Goal: Transaction & Acquisition: Purchase product/service

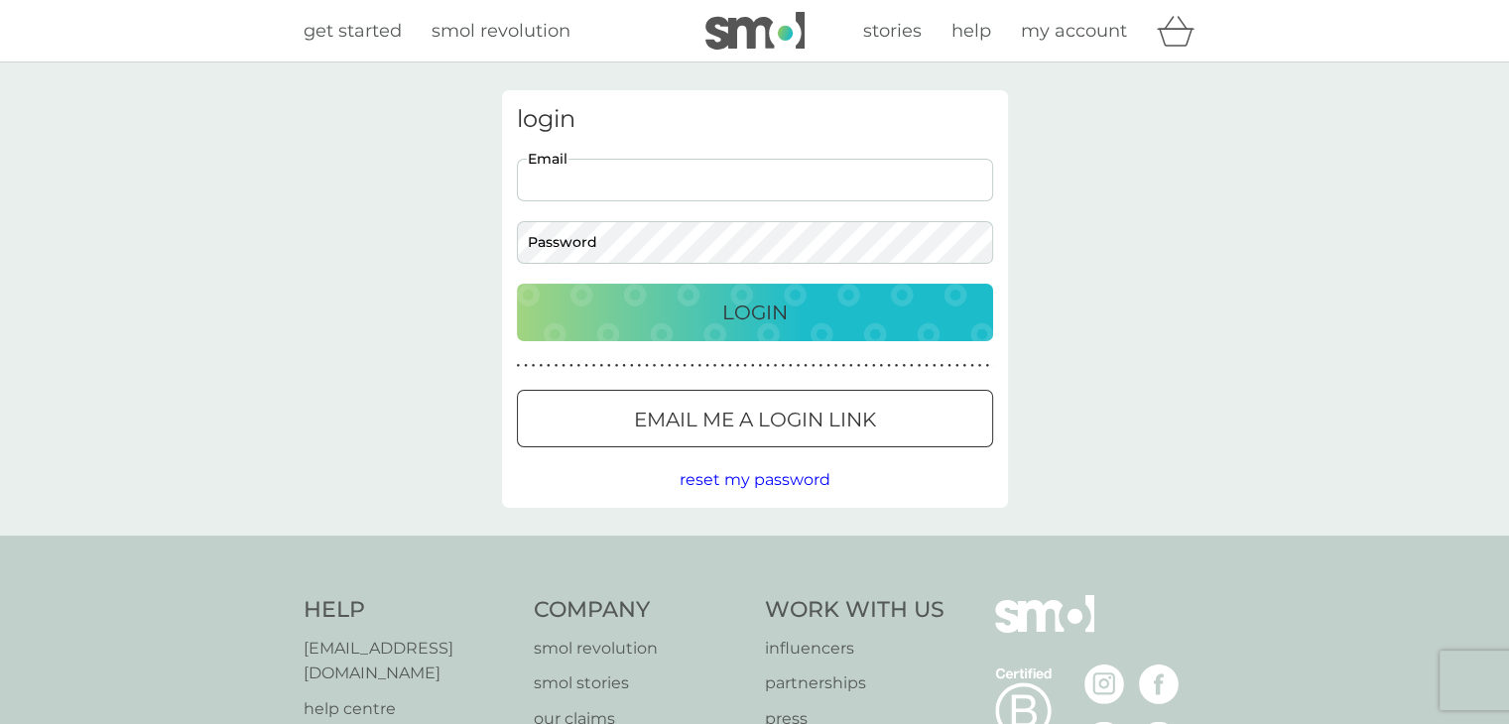
click at [656, 179] on input "Email" at bounding box center [755, 180] width 476 height 43
type input "laidaquijano@gmail.com"
click at [517, 284] on button "Login" at bounding box center [755, 313] width 476 height 58
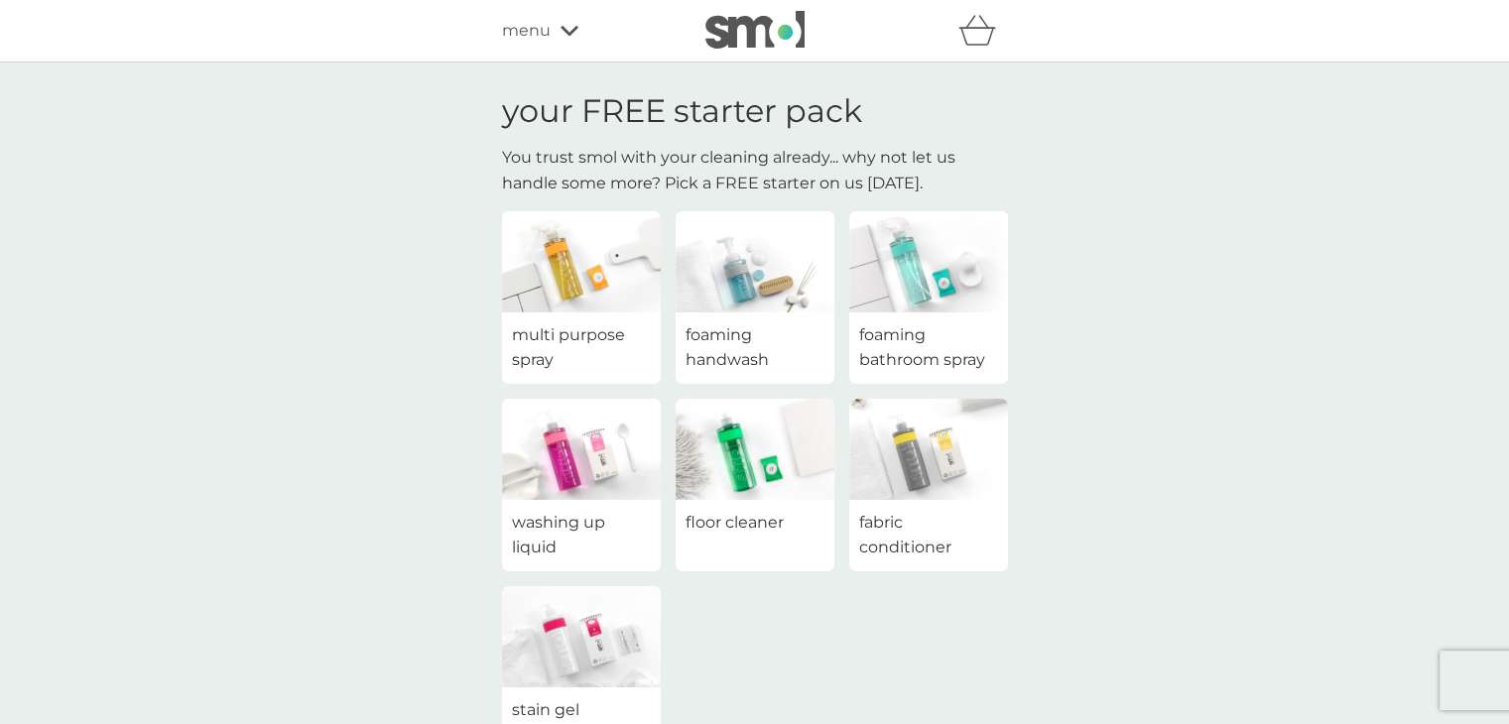
click at [755, 332] on span "foaming handwash" at bounding box center [755, 348] width 139 height 51
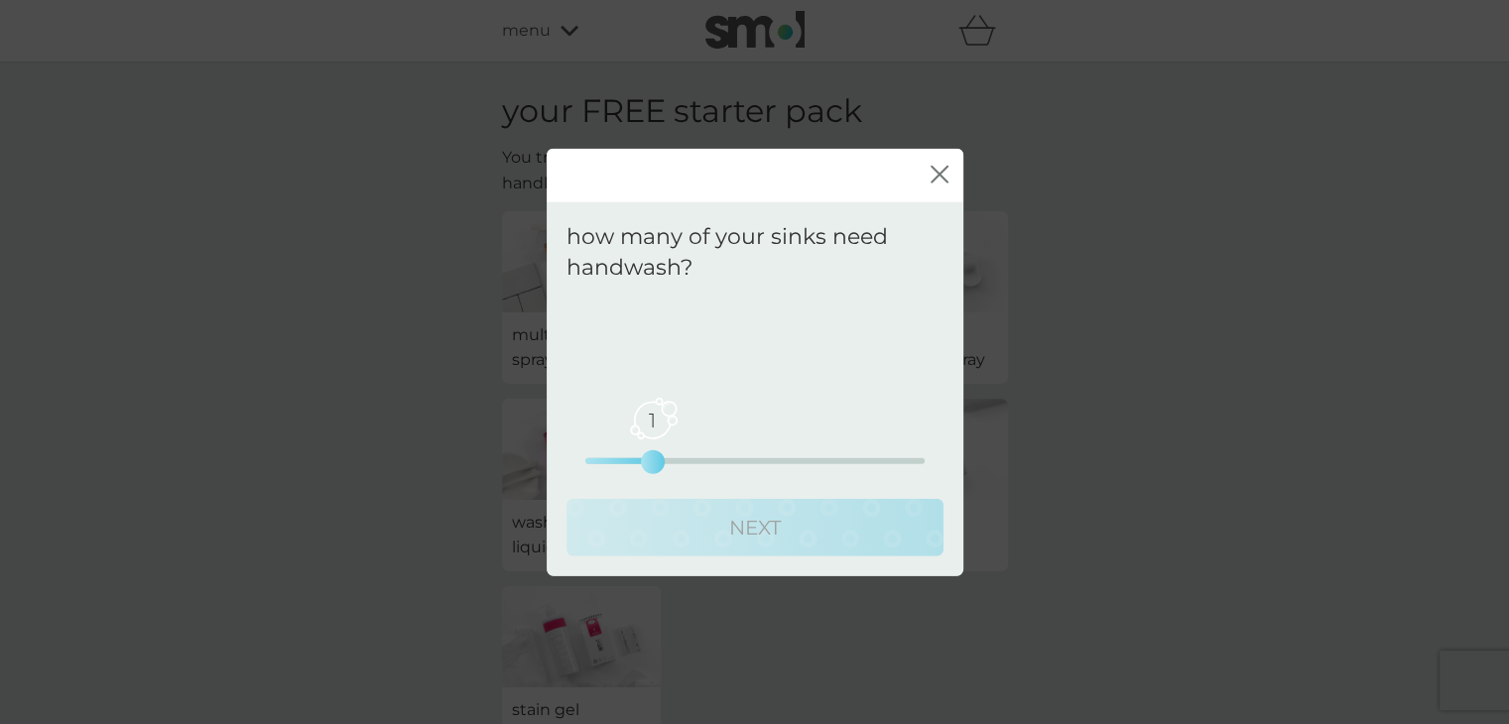
drag, startPoint x: 580, startPoint y: 465, endPoint x: 612, endPoint y: 468, distance: 32.9
click at [612, 468] on div "1 0 2.5 5" at bounding box center [755, 433] width 339 height 80
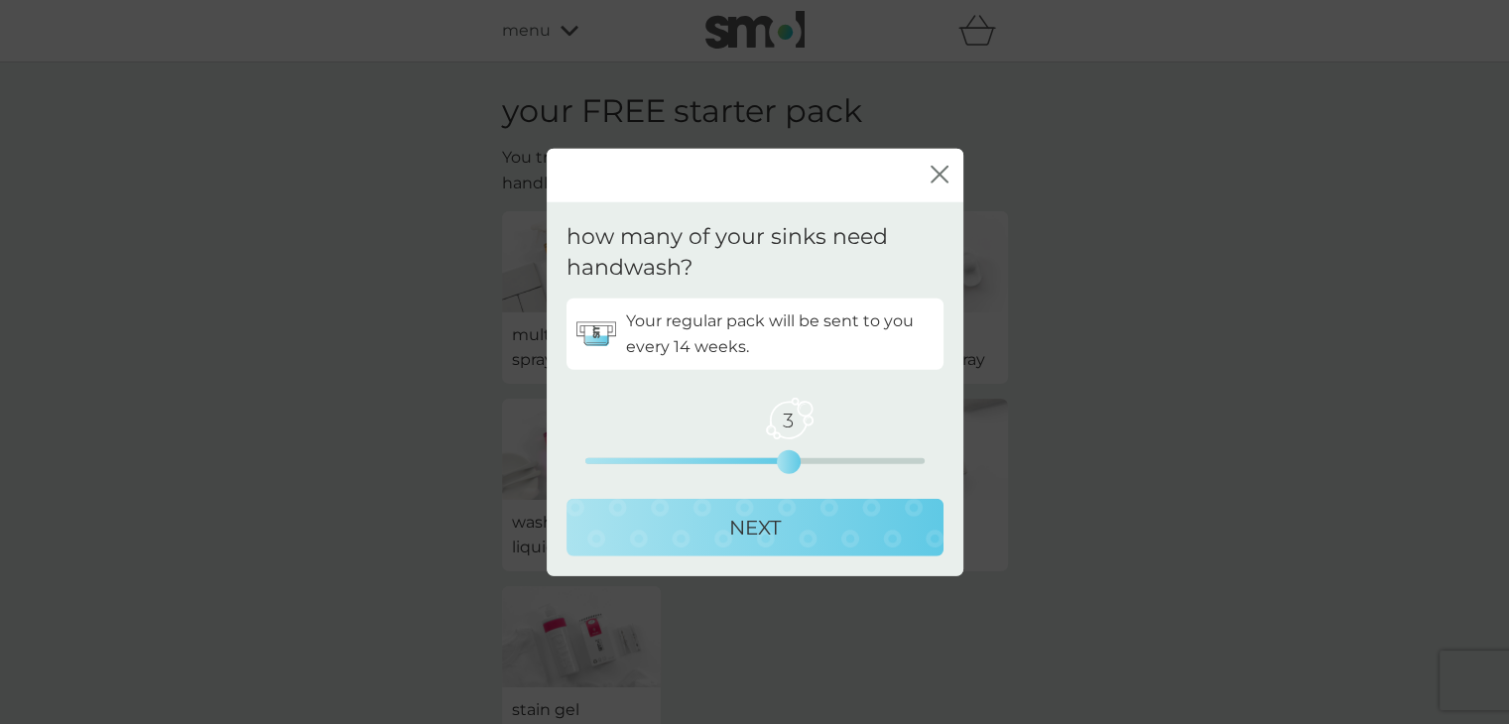
drag, startPoint x: 581, startPoint y: 458, endPoint x: 766, endPoint y: 456, distance: 185.6
click at [766, 456] on div "3 0 2.5 5" at bounding box center [755, 433] width 339 height 80
drag, startPoint x: 786, startPoint y: 461, endPoint x: 735, endPoint y: 456, distance: 51.0
click at [735, 456] on div "2 0 2.5 5" at bounding box center [755, 433] width 339 height 80
click at [749, 516] on p "NEXT" at bounding box center [755, 527] width 52 height 32
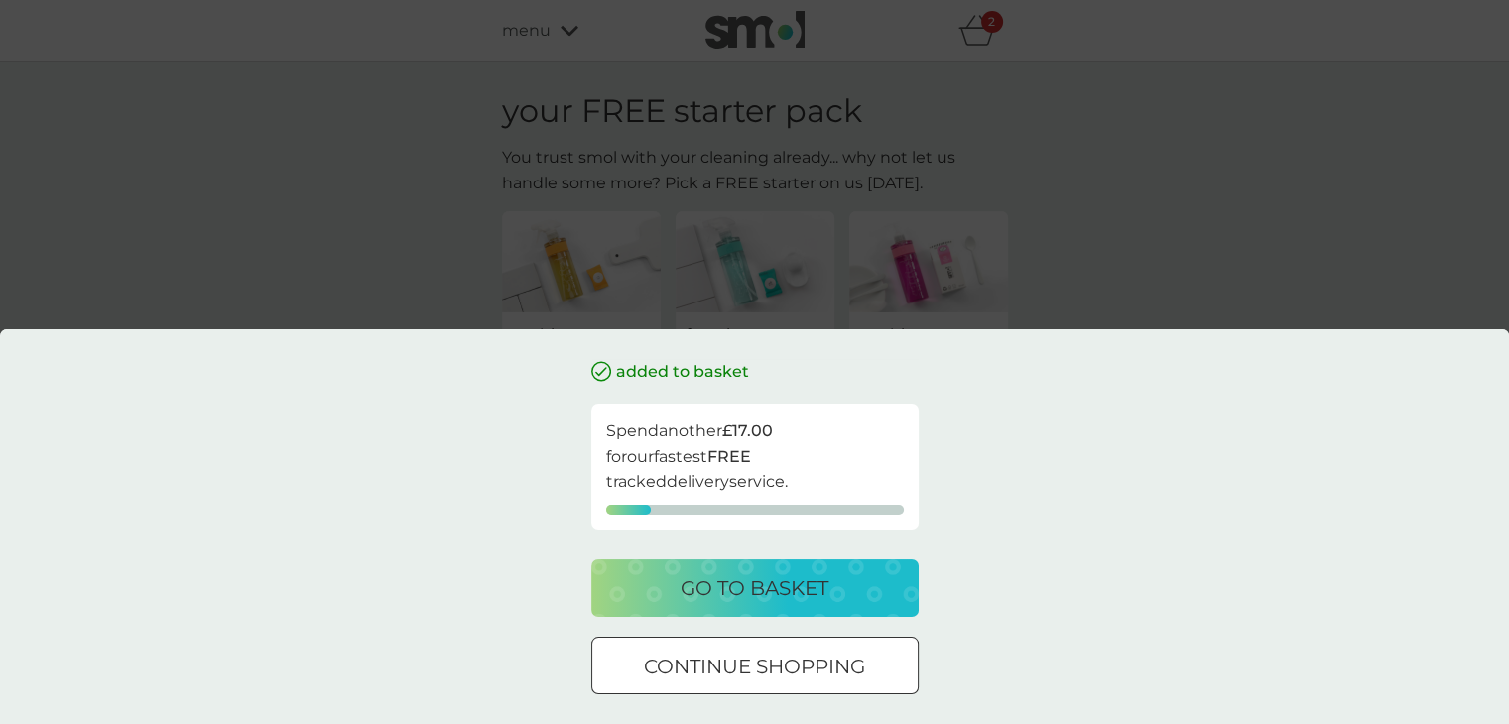
click at [757, 579] on p "go to basket" at bounding box center [755, 589] width 148 height 32
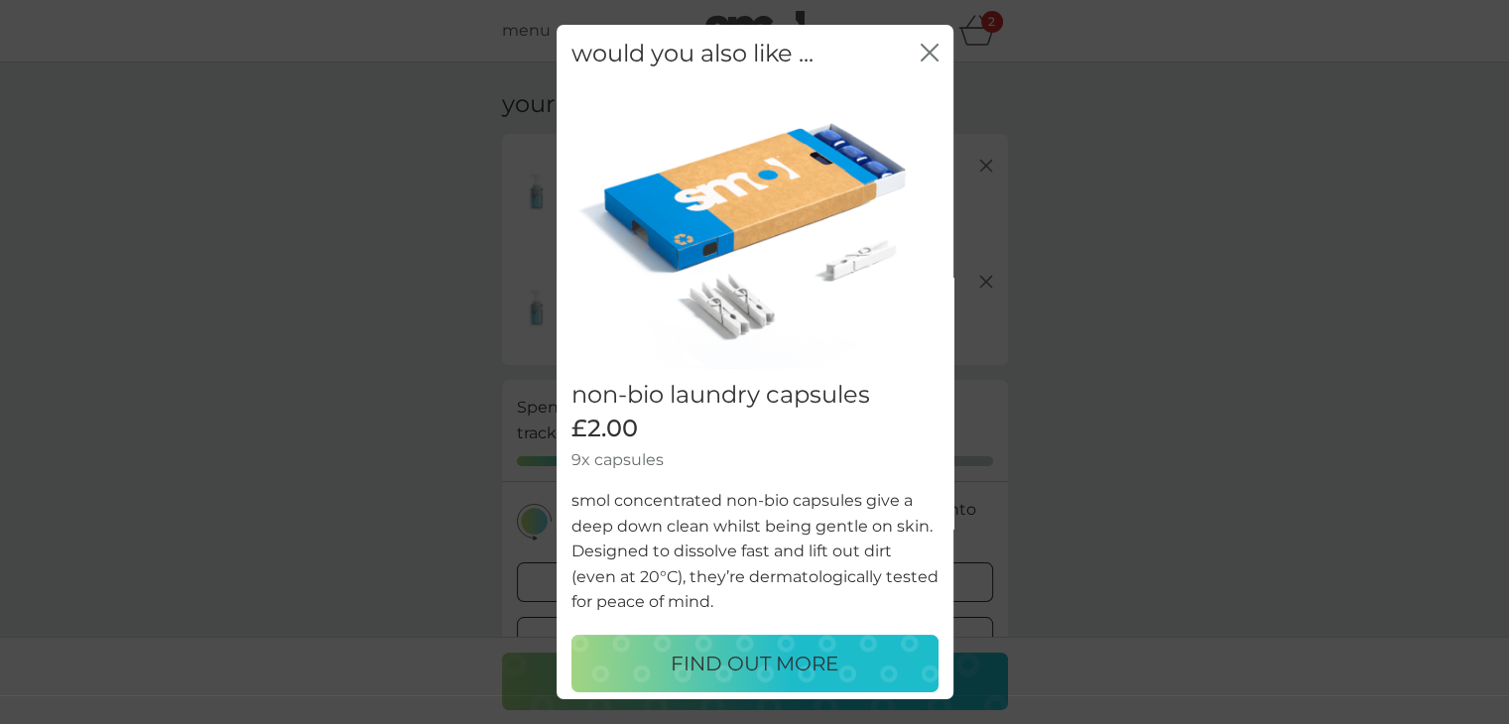
scroll to position [4, 0]
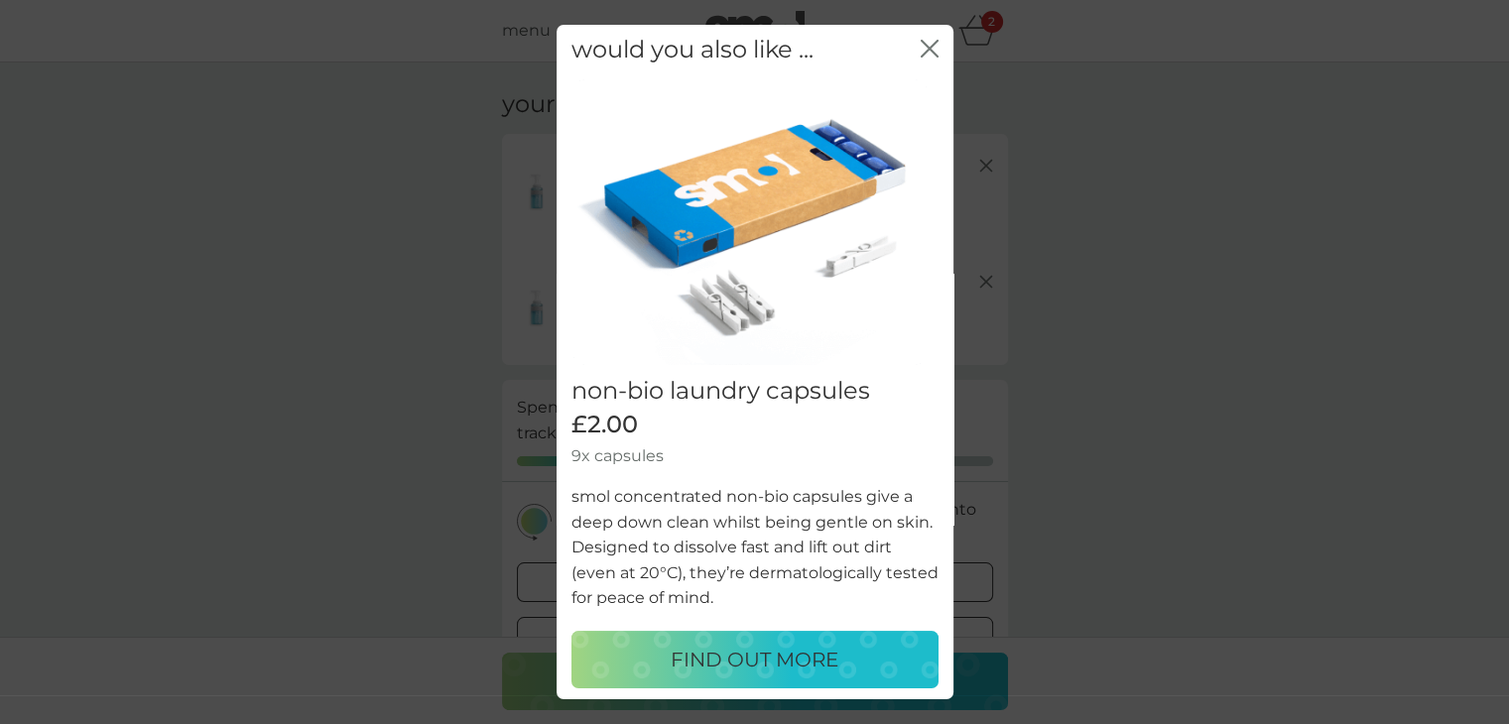
click at [774, 644] on p "FIND OUT MORE" at bounding box center [755, 660] width 168 height 32
select select "42"
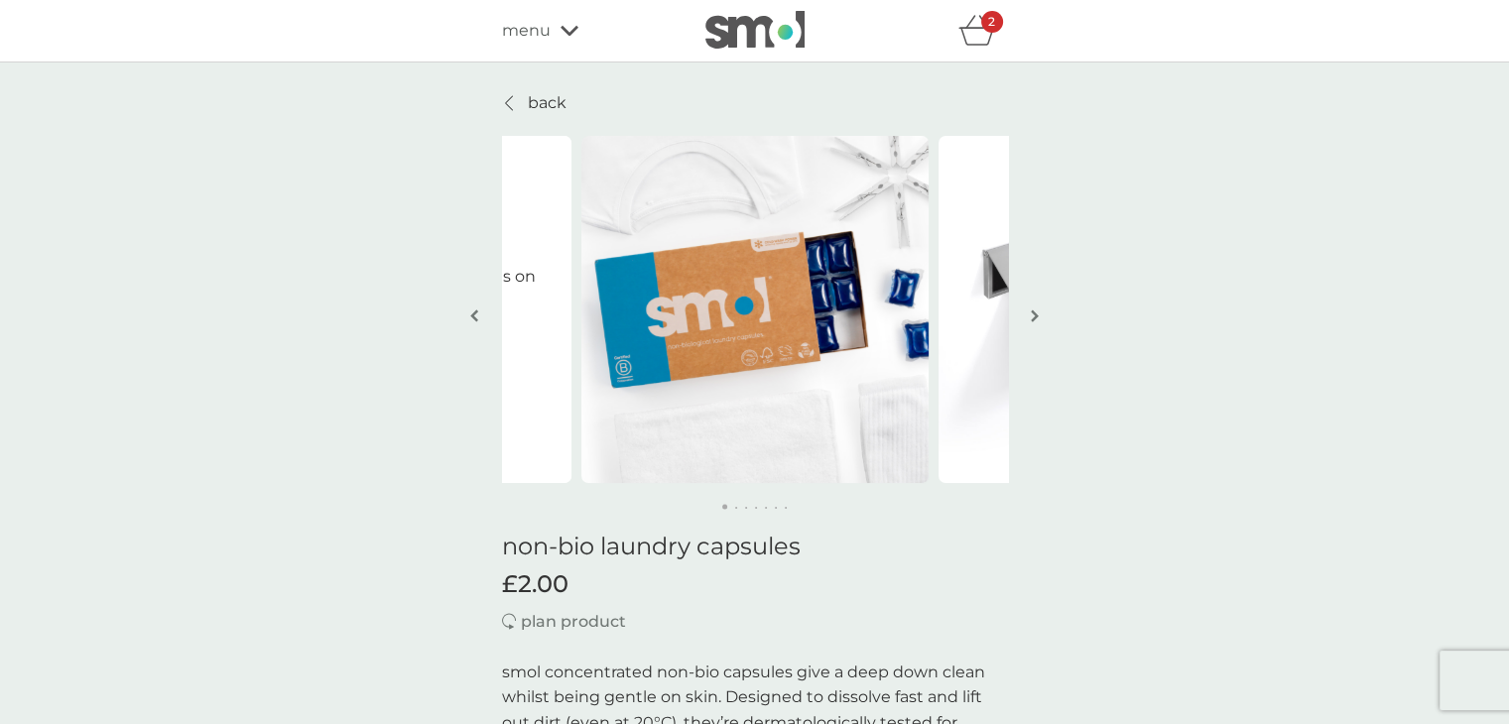
click at [566, 28] on icon at bounding box center [570, 31] width 18 height 12
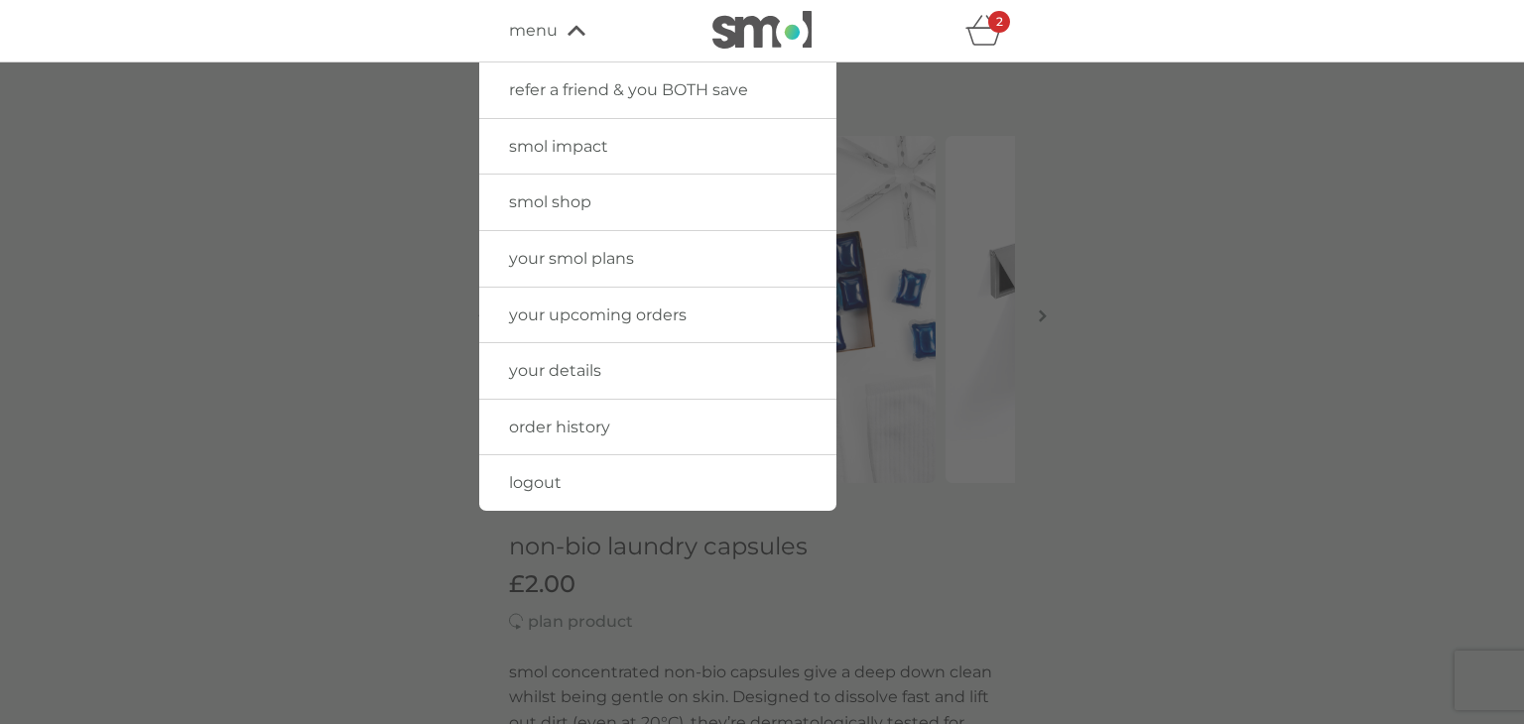
click at [548, 436] on link "order history" at bounding box center [657, 428] width 357 height 56
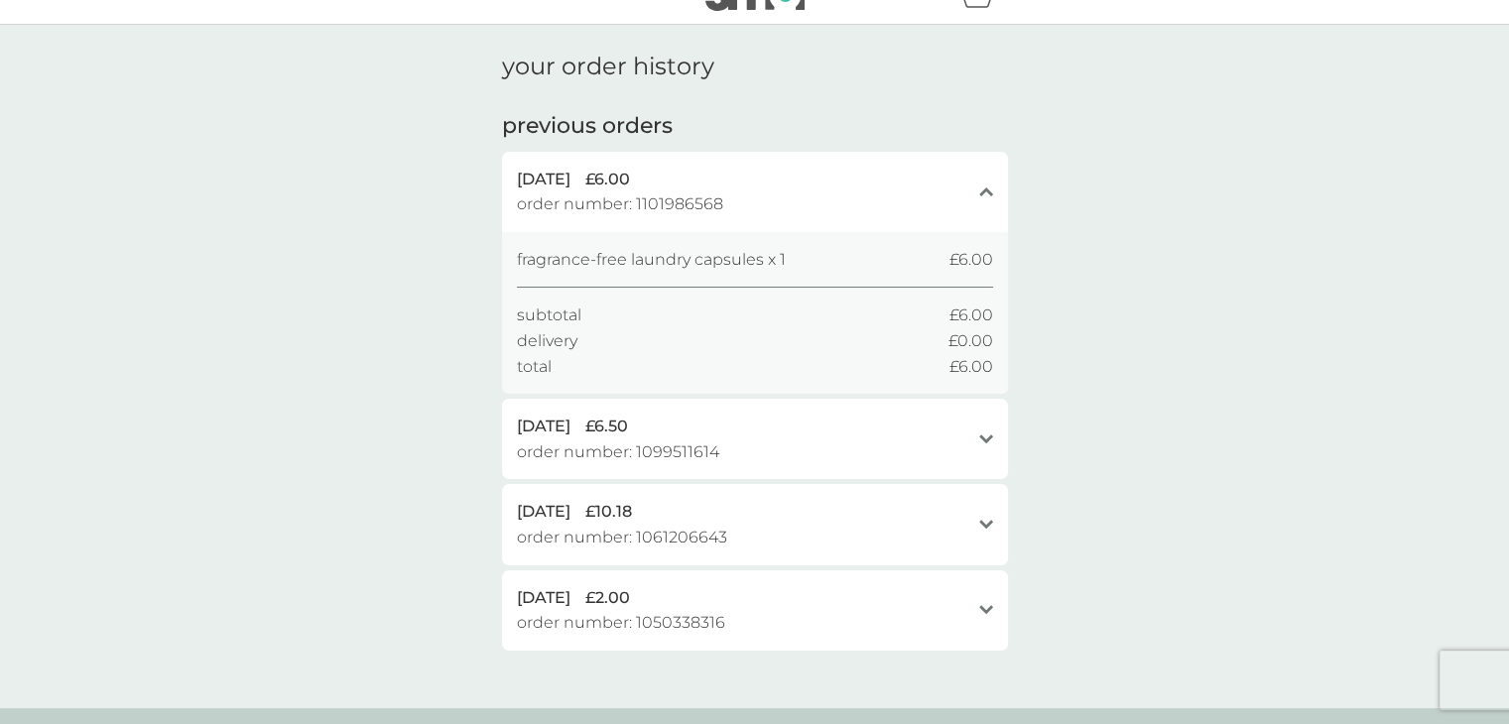
scroll to position [39, 0]
click at [978, 432] on div "[DATE] £6.50 order number: 1099511614 open" at bounding box center [755, 438] width 506 height 80
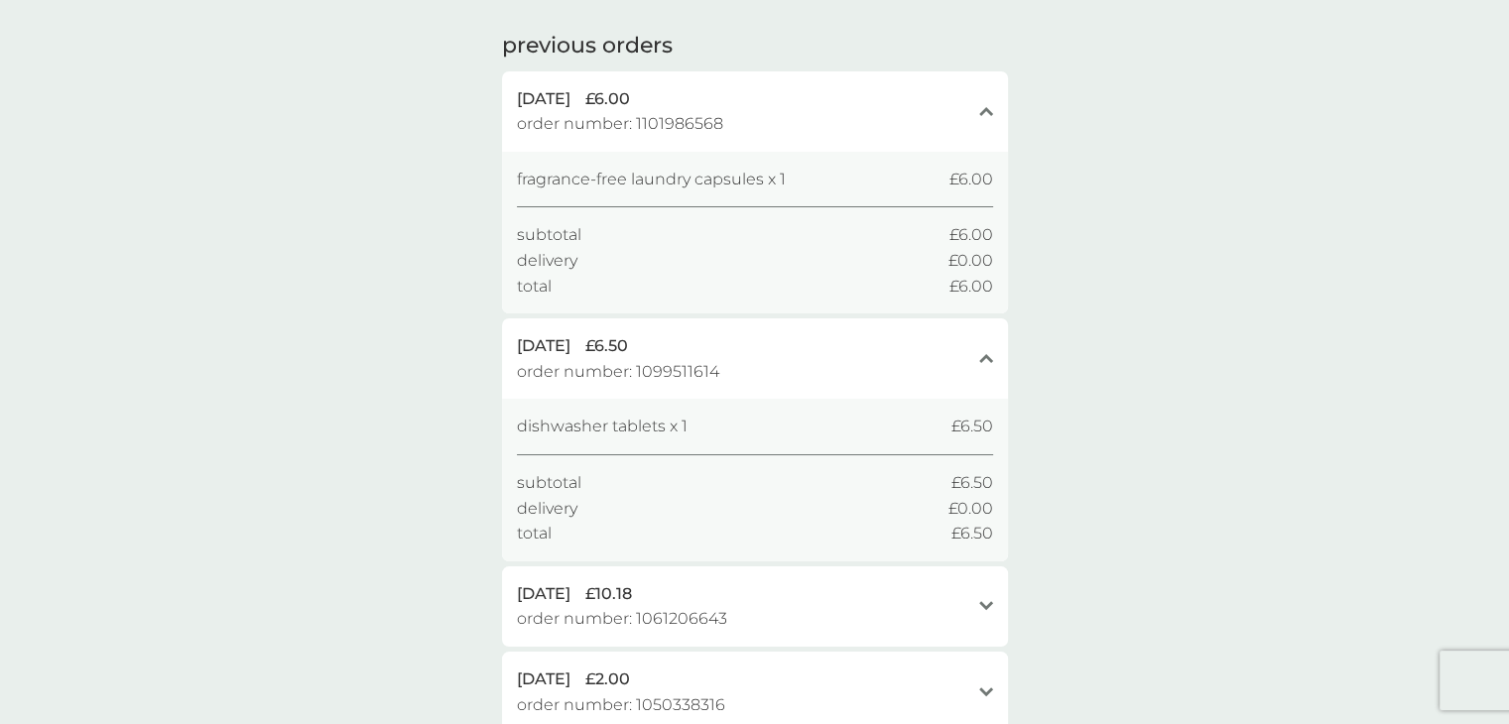
click at [978, 610] on div "[DATE] £10.18 order number: 1061206643 open" at bounding box center [755, 607] width 506 height 80
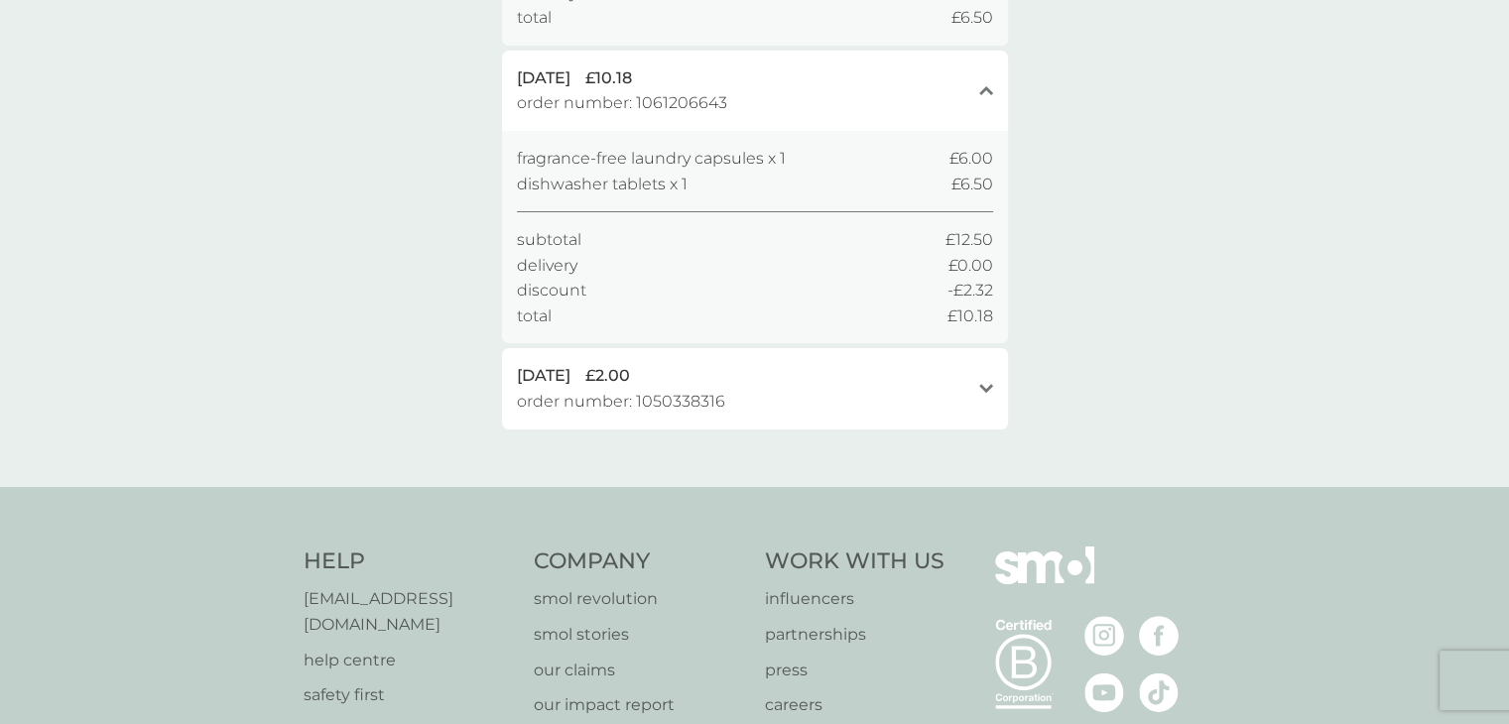
scroll to position [635, 0]
click at [986, 386] on icon "open" at bounding box center [987, 388] width 14 height 10
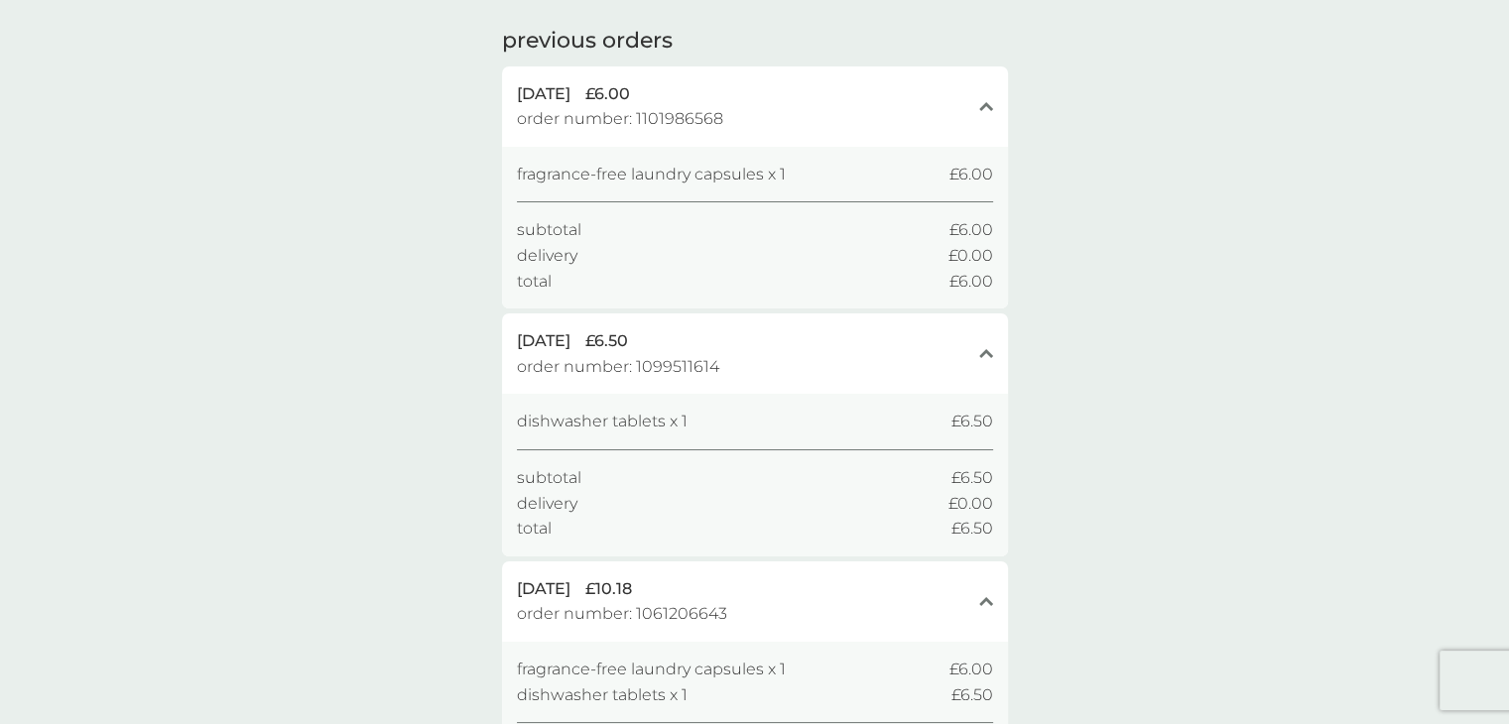
scroll to position [0, 0]
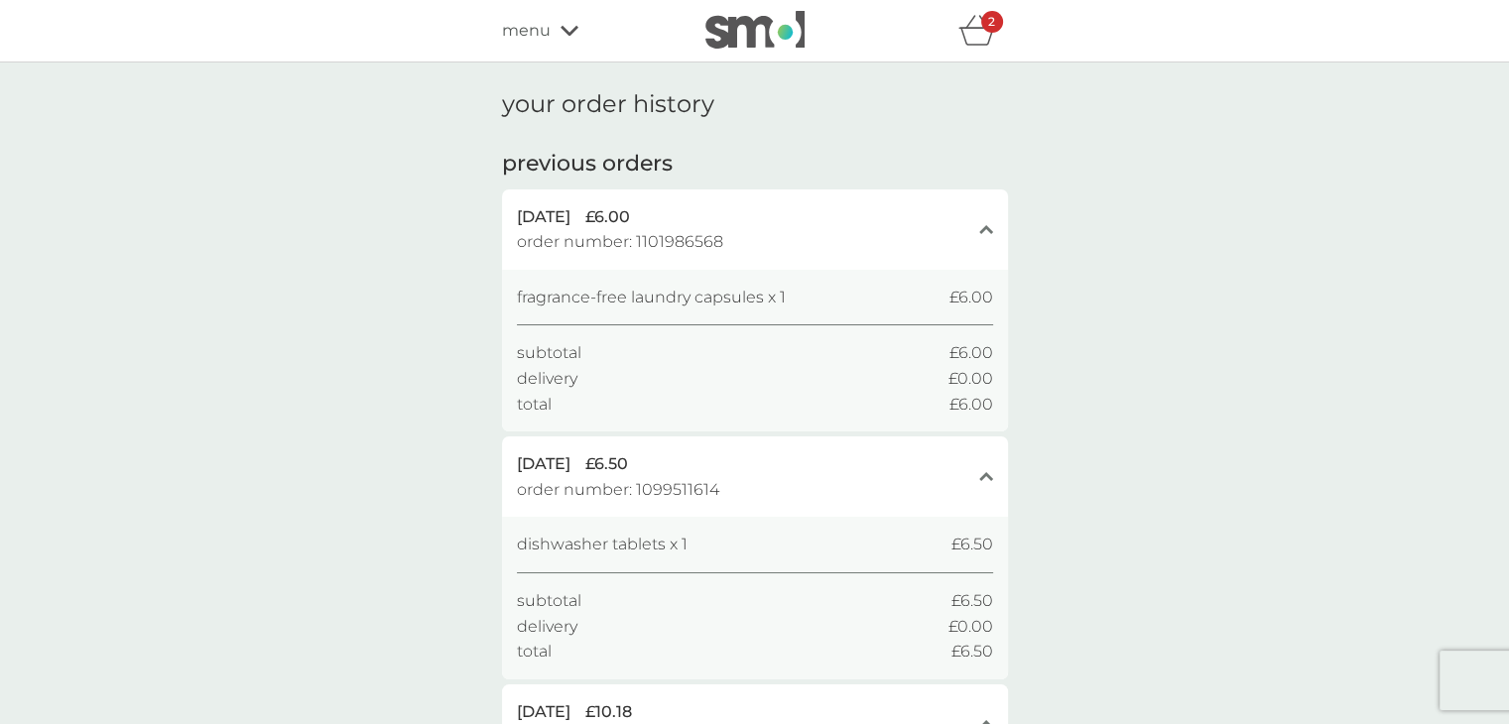
click at [583, 32] on div "menu" at bounding box center [586, 31] width 169 height 26
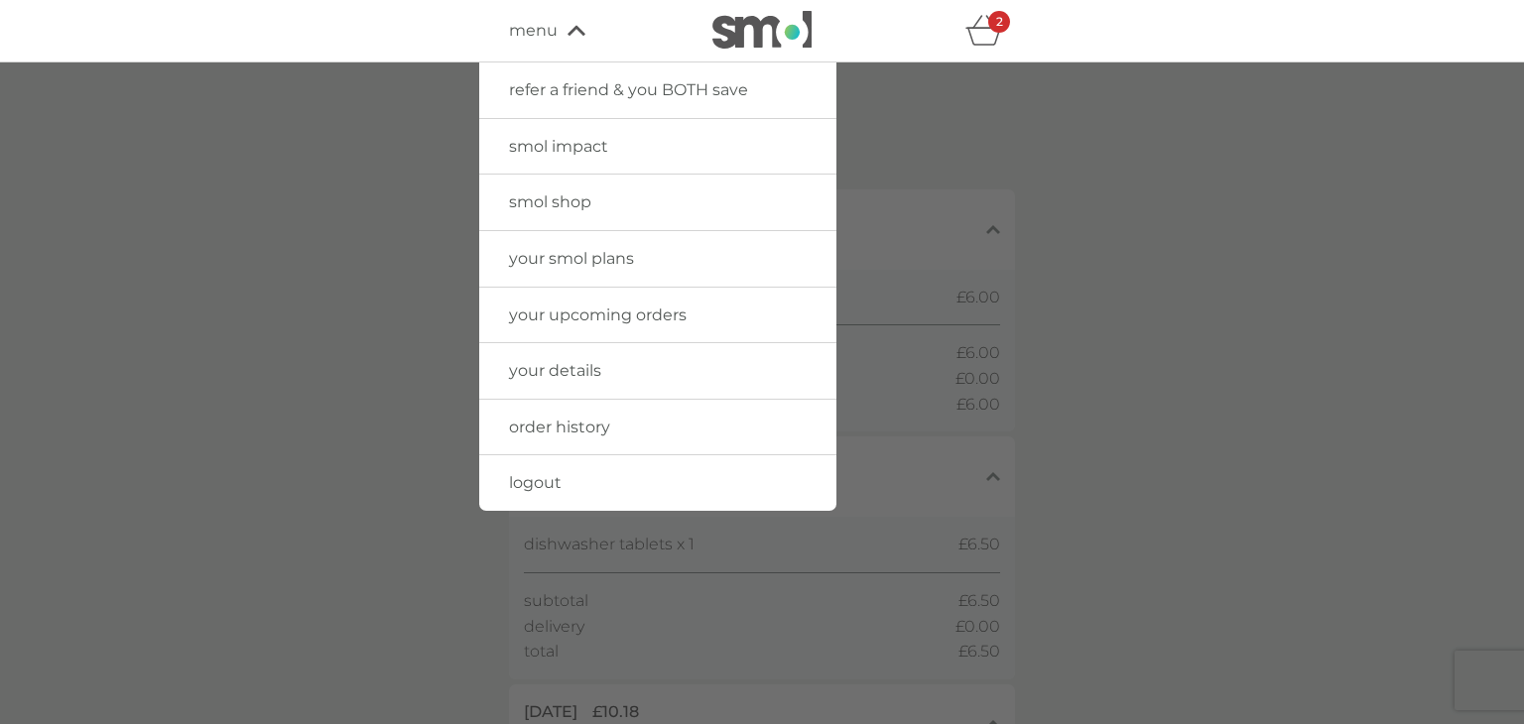
click at [579, 202] on span "smol shop" at bounding box center [550, 202] width 82 height 19
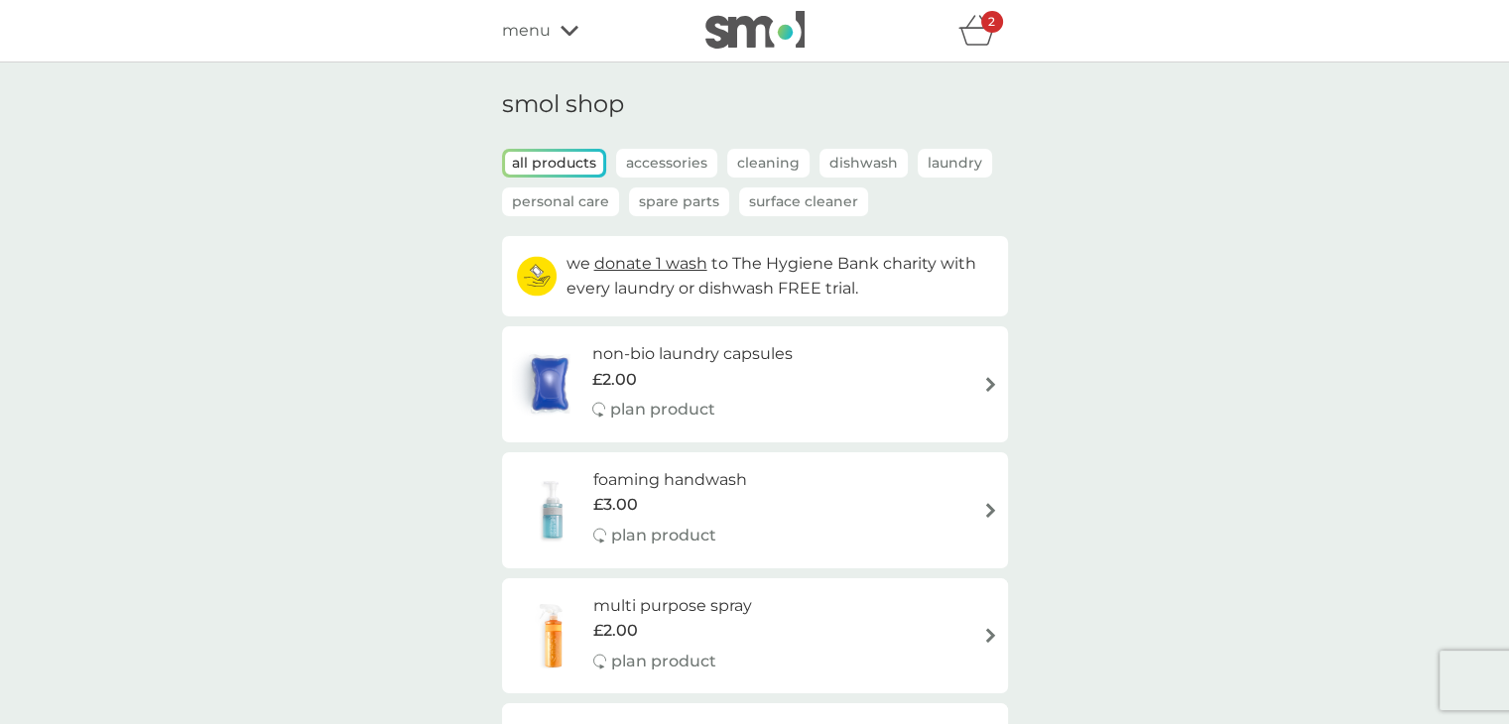
click at [575, 37] on icon at bounding box center [570, 31] width 18 height 12
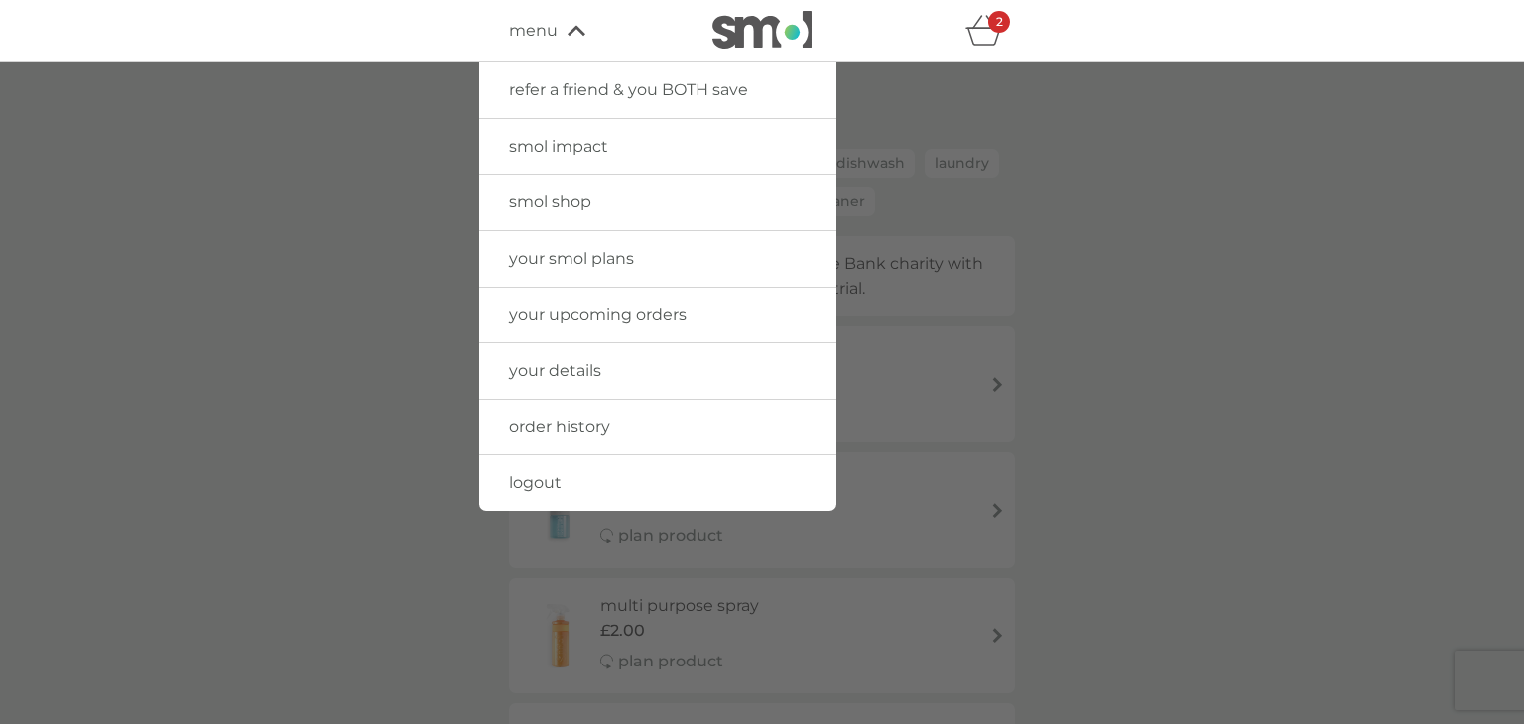
click at [580, 333] on link "your upcoming orders" at bounding box center [657, 316] width 357 height 56
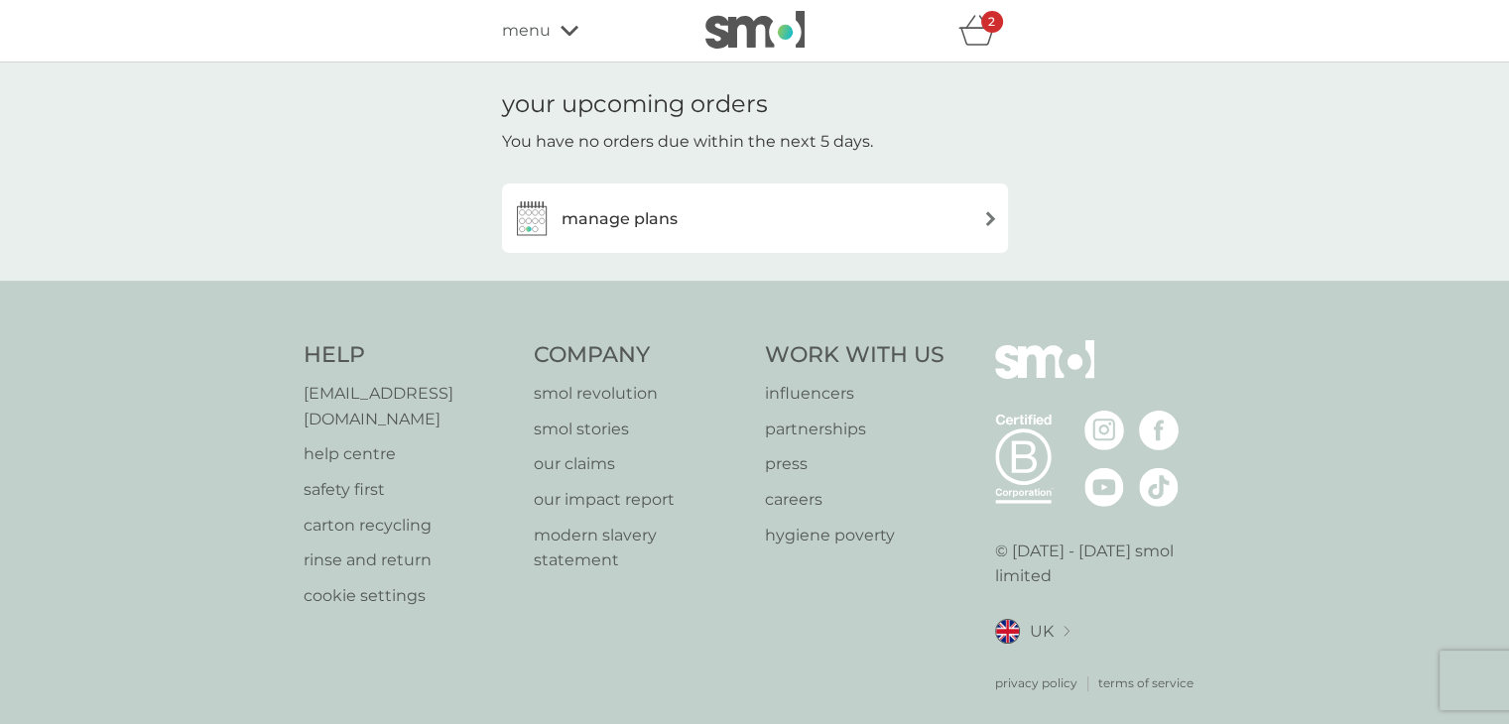
click at [540, 34] on span "menu" at bounding box center [526, 31] width 49 height 26
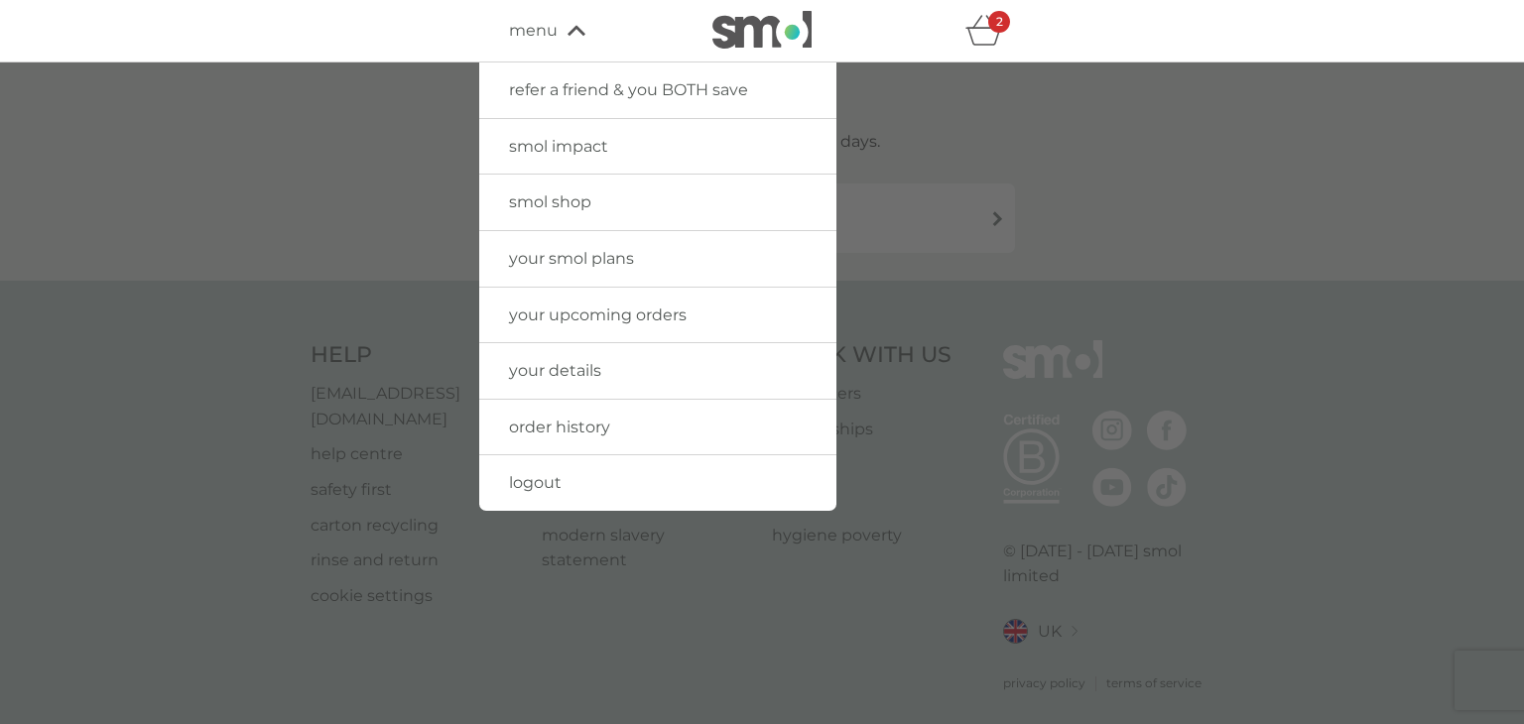
click at [596, 206] on link "smol shop" at bounding box center [657, 203] width 357 height 56
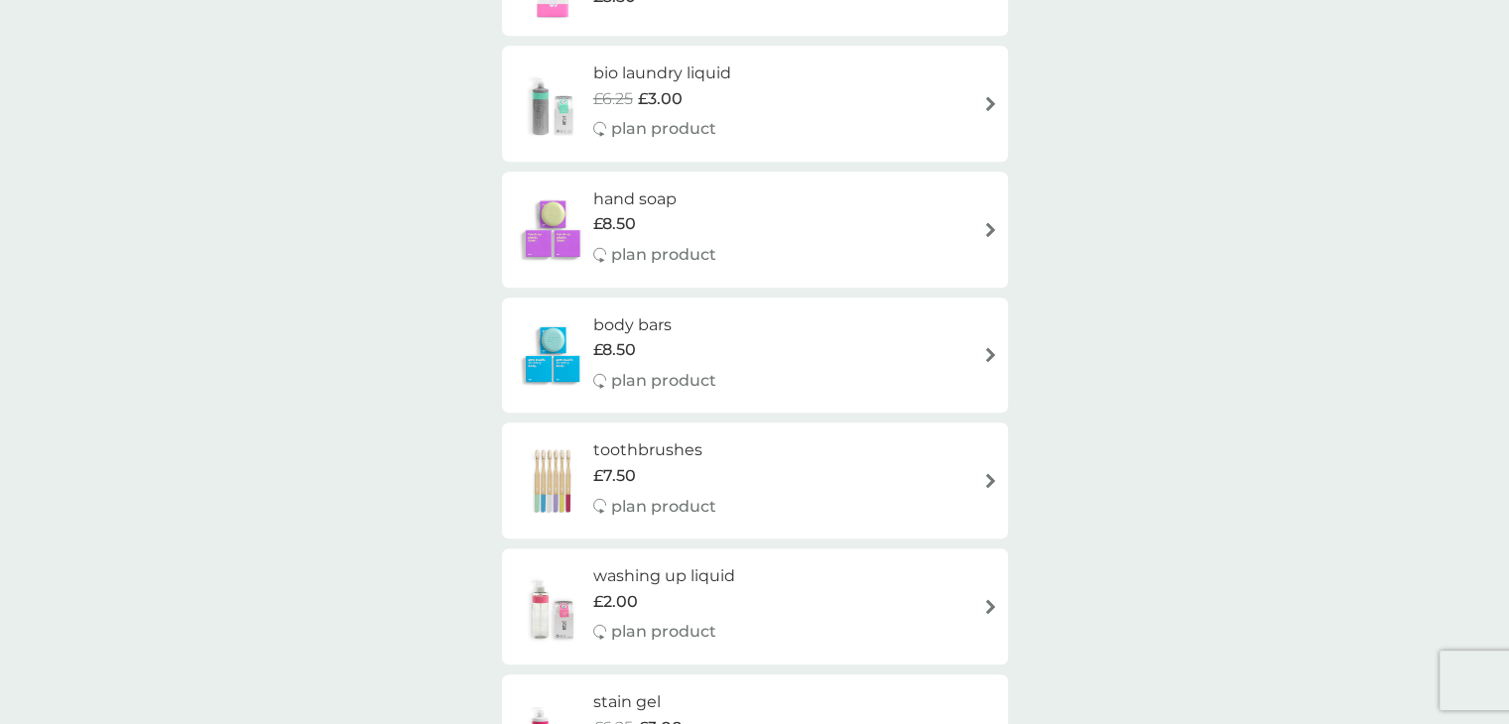
scroll to position [1523, 0]
click at [437, 279] on div "smol shop all products Accessories Cleaning Dishwash Laundry Personal Care Spar…" at bounding box center [754, 235] width 1509 height 3393
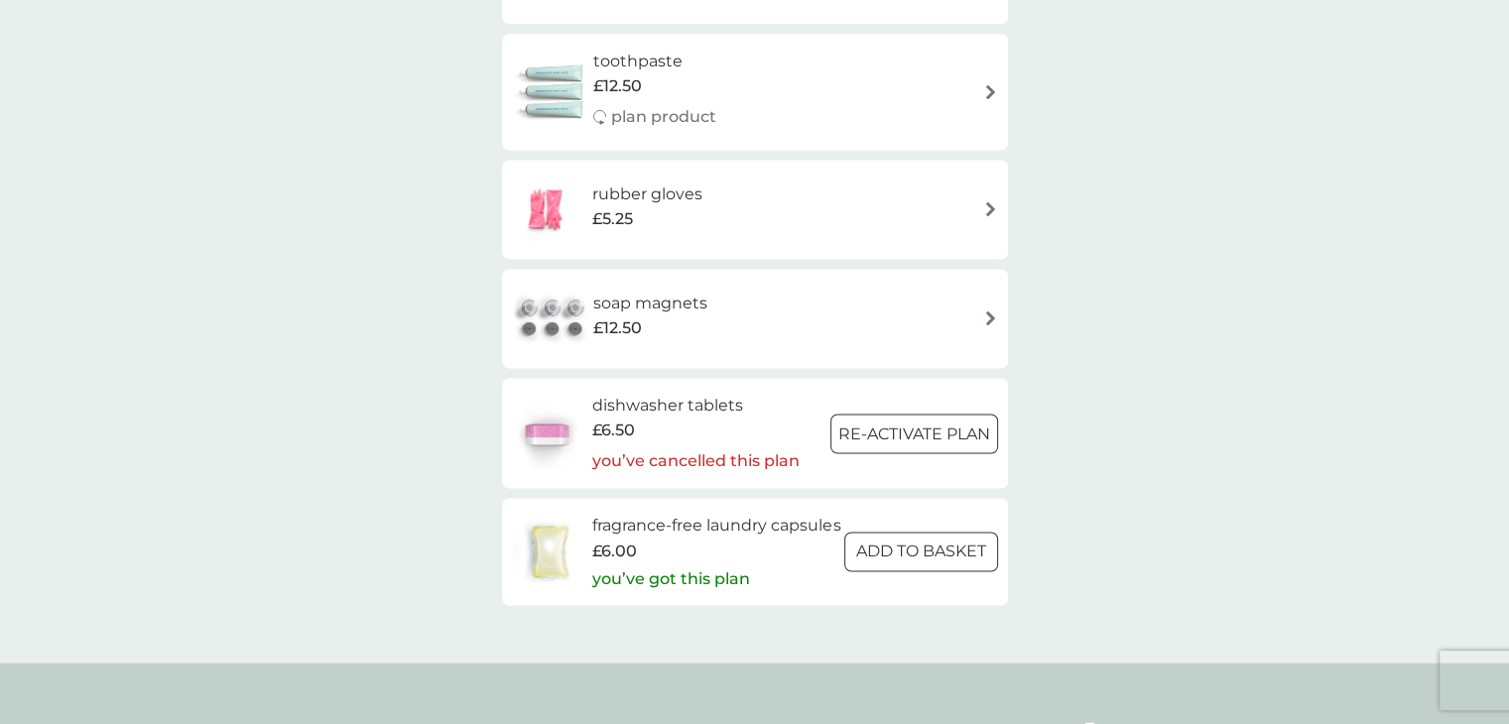
scroll to position [2795, 0]
click at [888, 560] on div at bounding box center [920, 549] width 71 height 21
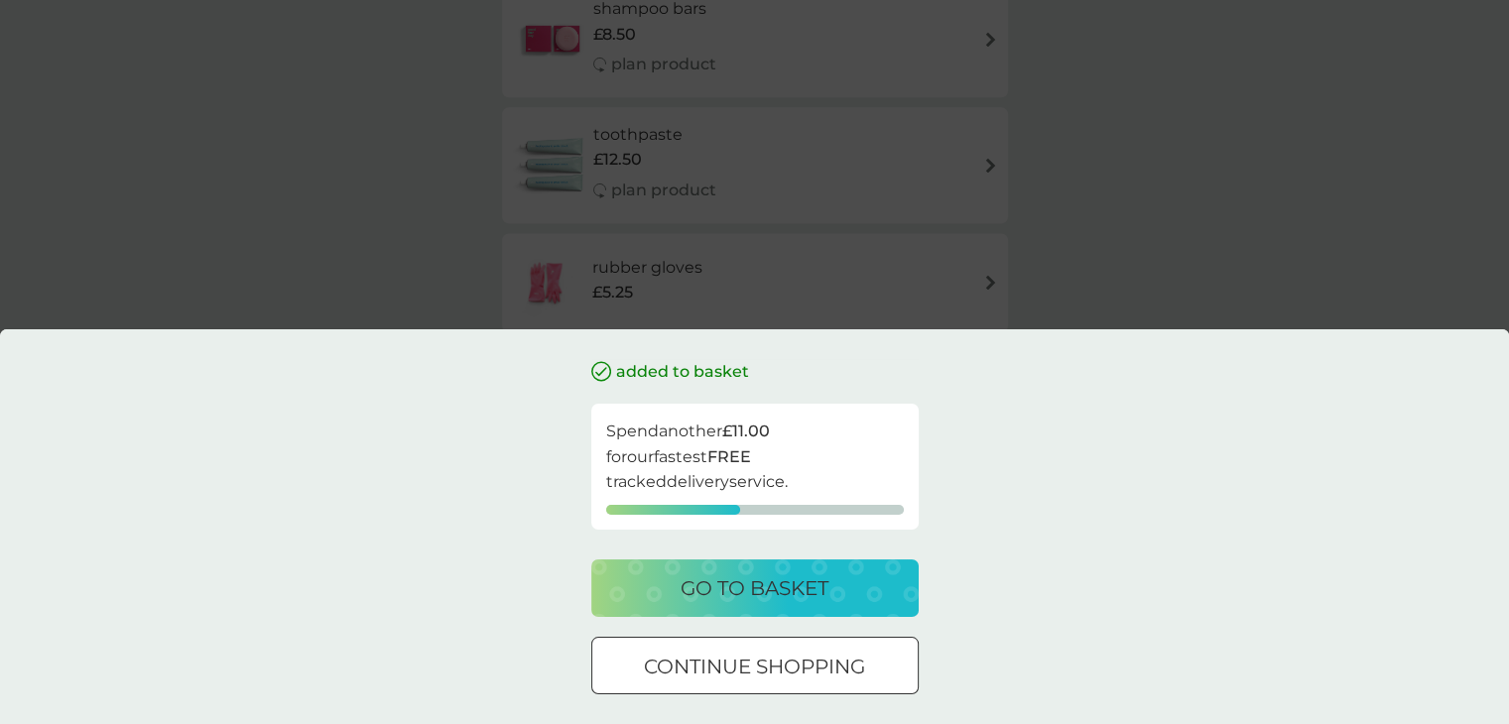
scroll to position [2717, 0]
click at [635, 660] on div "continue shopping" at bounding box center [755, 667] width 326 height 32
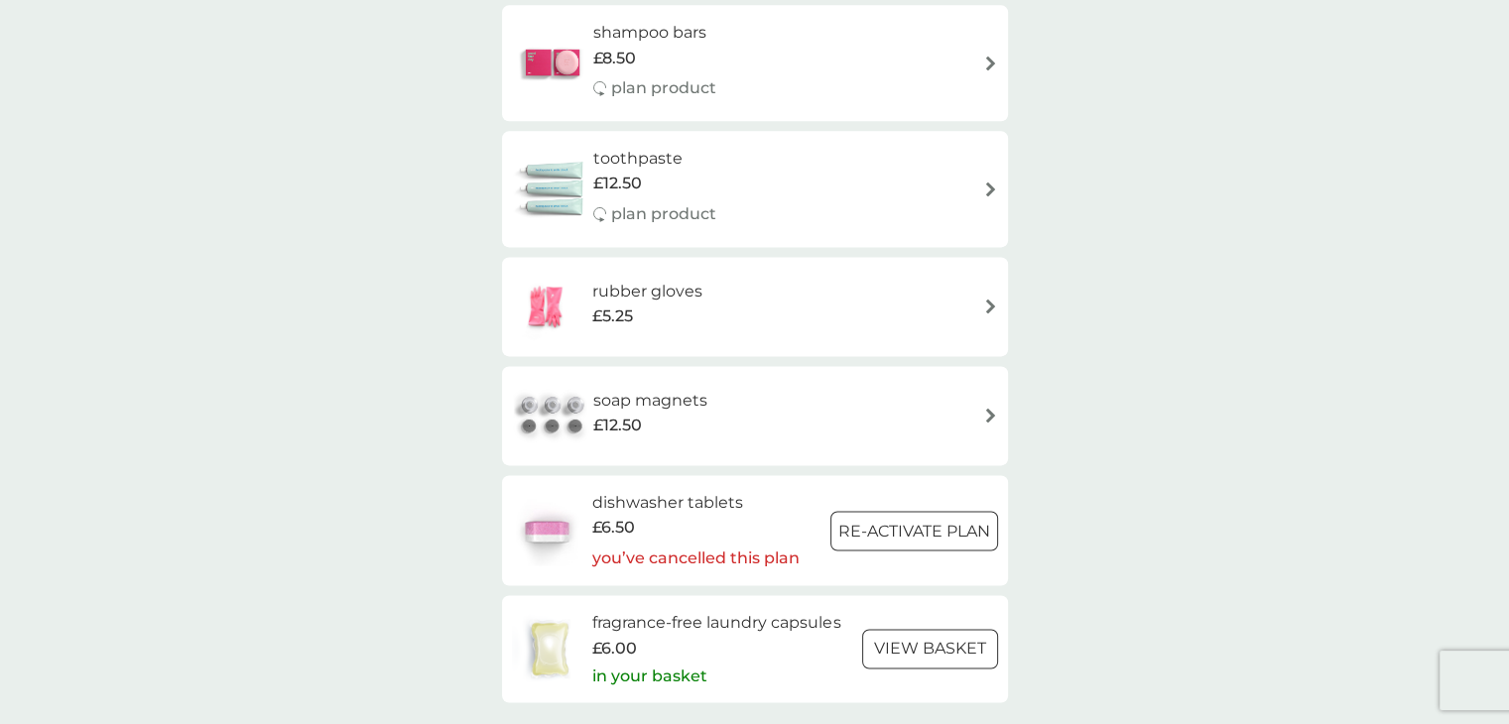
scroll to position [2694, 0]
click at [992, 406] on div "soap magnets £12.50" at bounding box center [755, 416] width 486 height 69
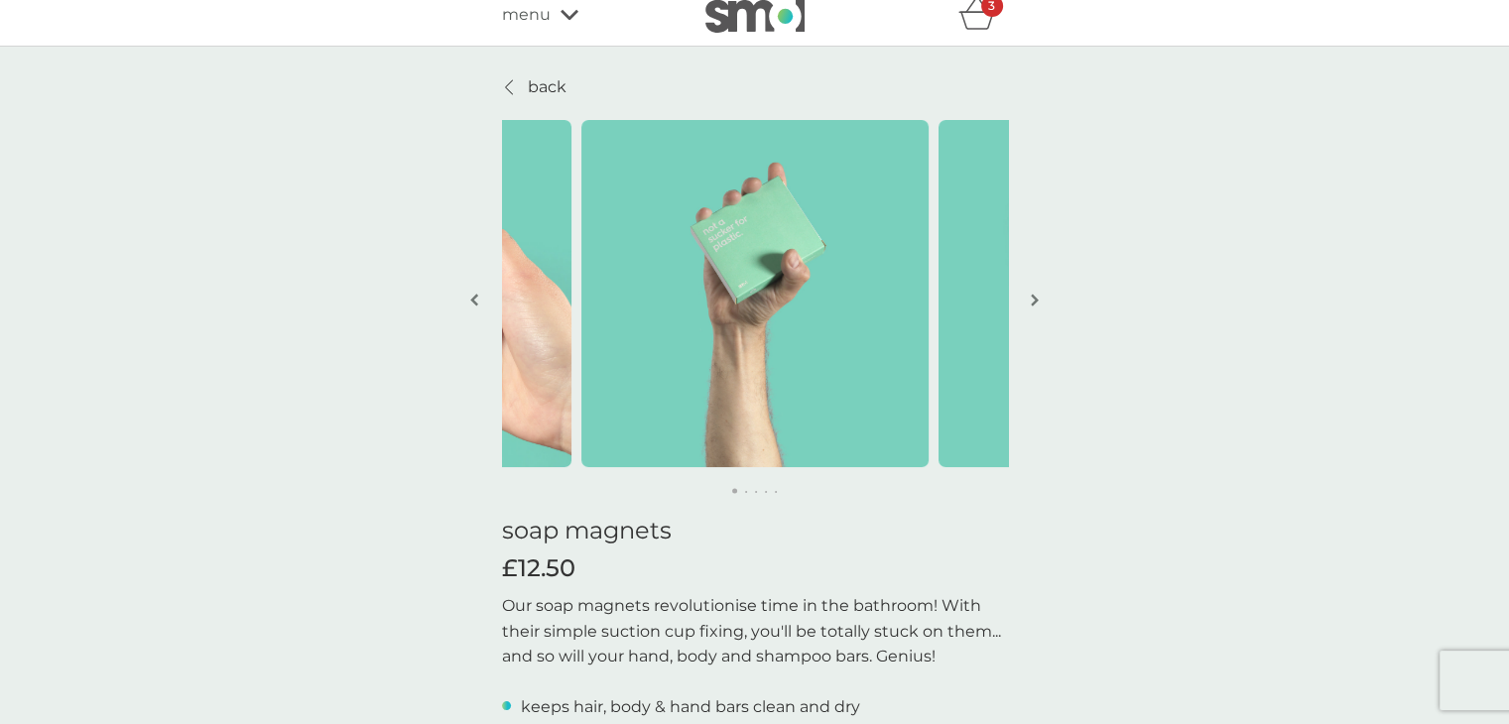
scroll to position [48, 0]
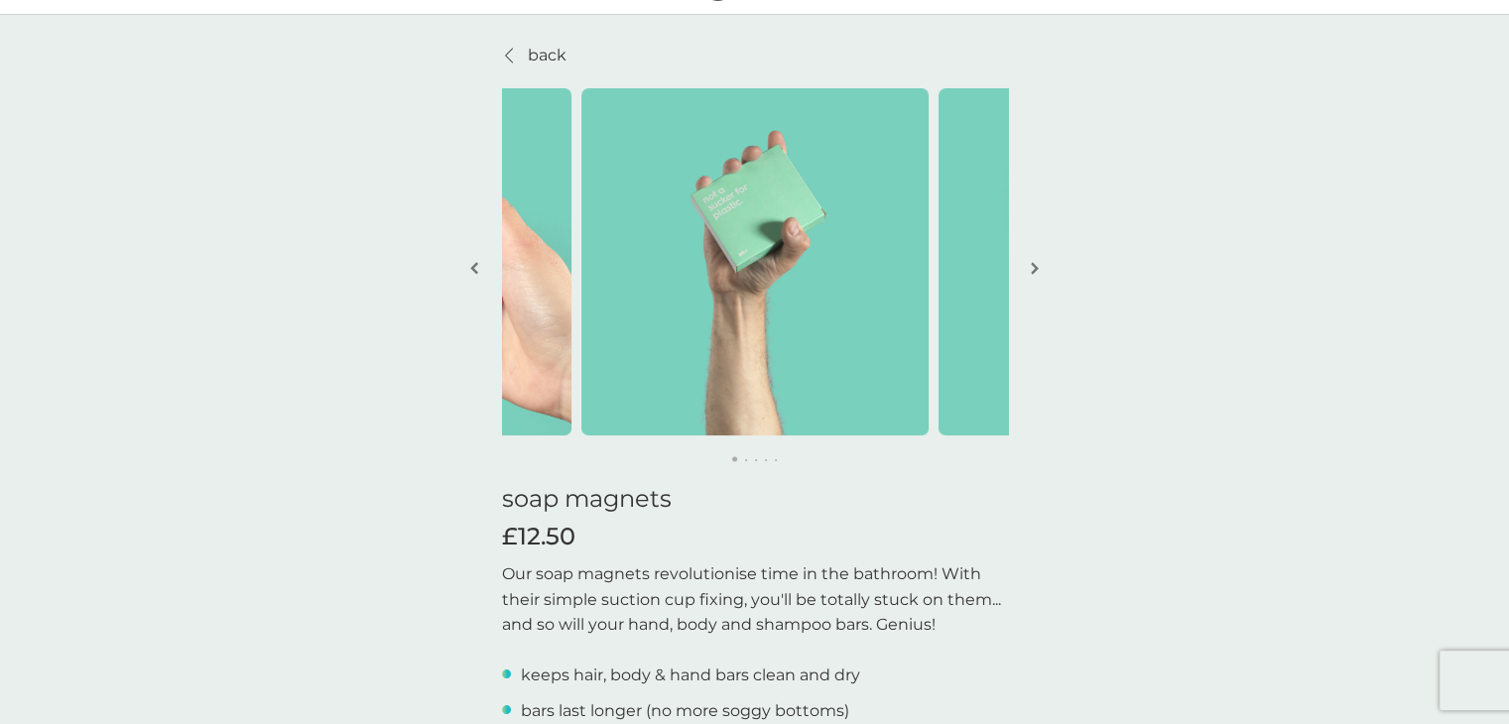
click at [1036, 279] on button "button" at bounding box center [1035, 269] width 15 height 99
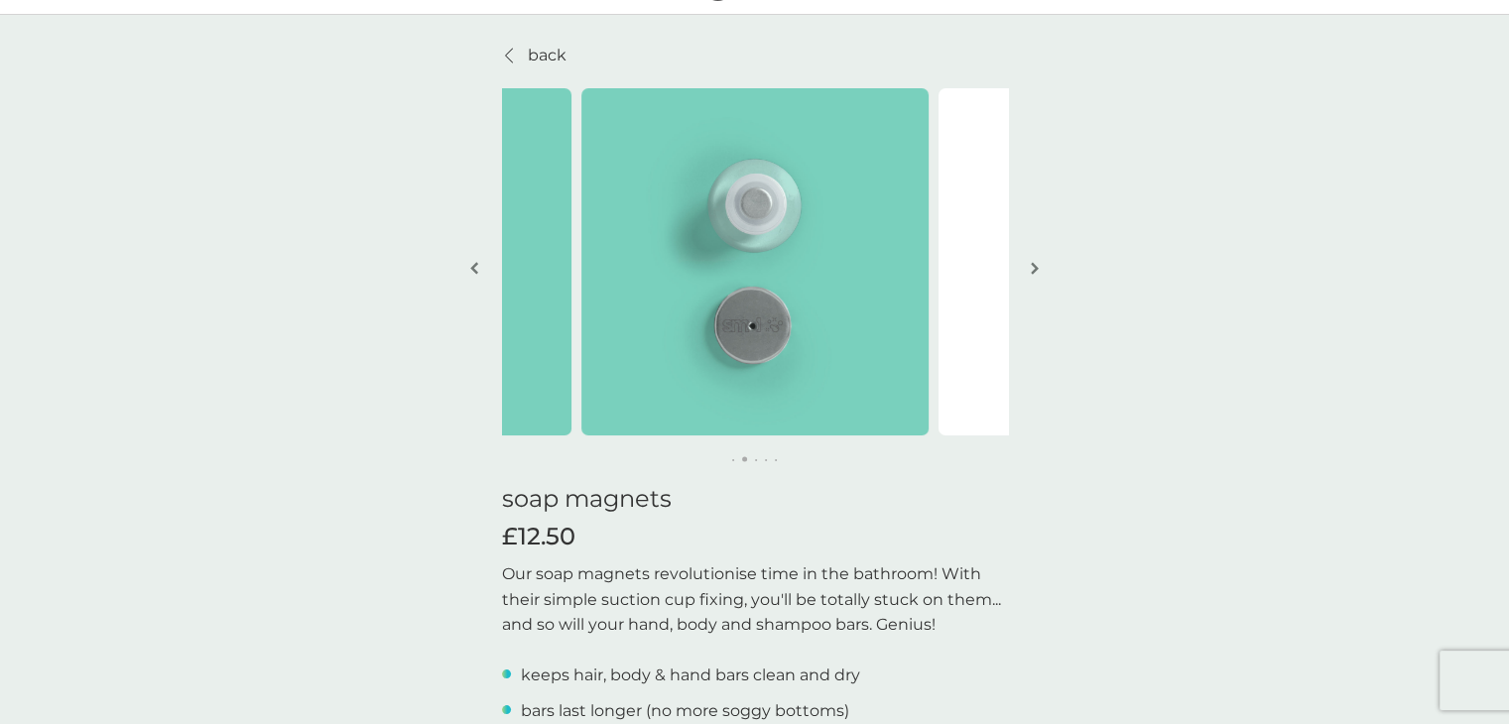
click at [1036, 279] on button "button" at bounding box center [1035, 269] width 15 height 99
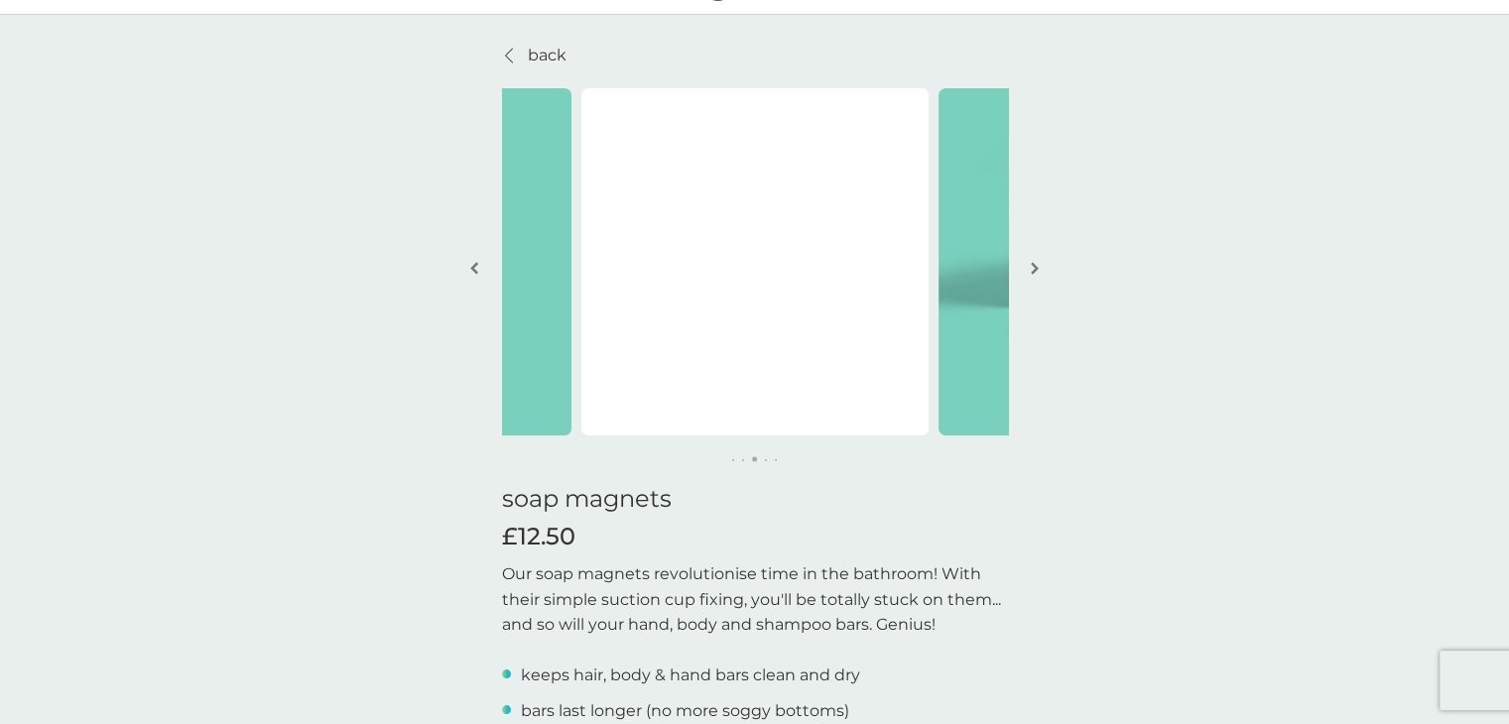
click at [529, 54] on p "back" at bounding box center [547, 56] width 39 height 26
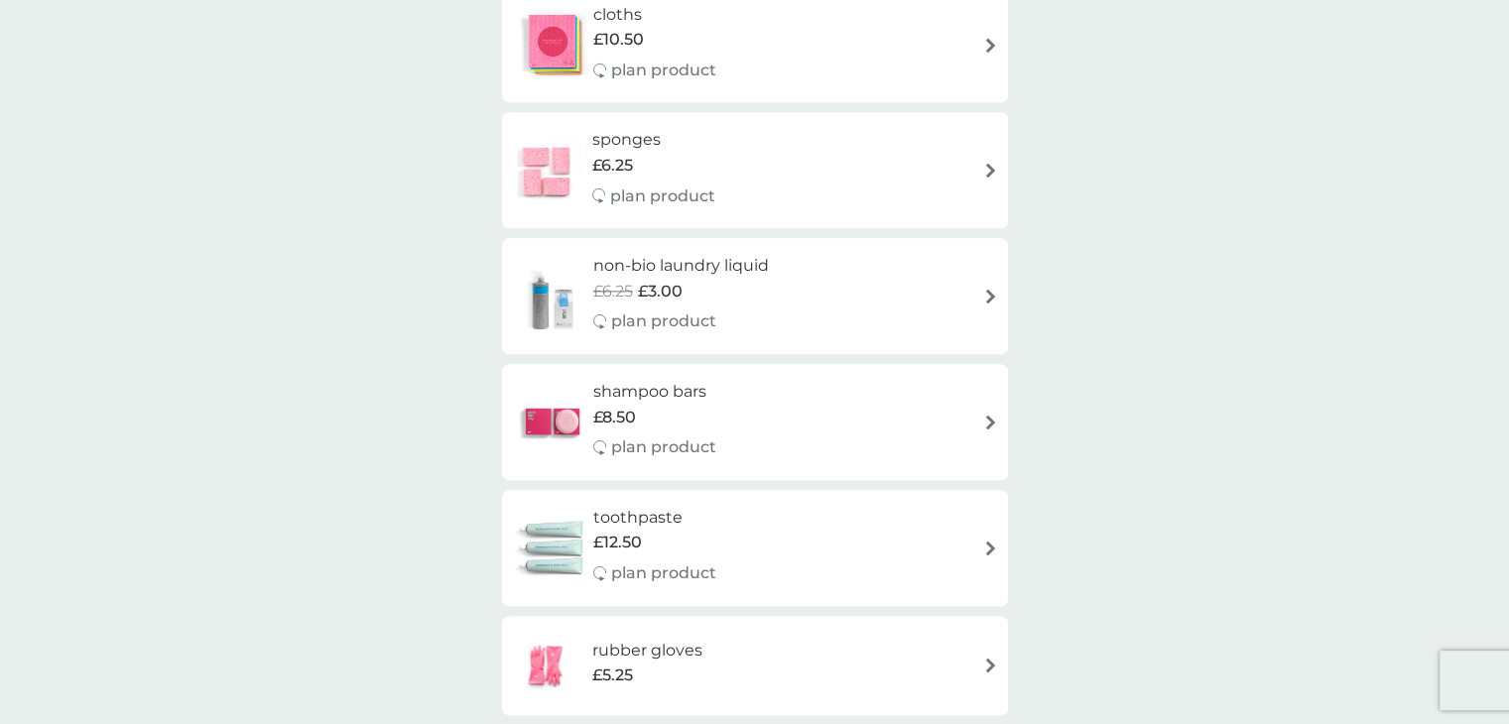
scroll to position [2335, 0]
click at [982, 181] on div "sponges £6.25 plan product" at bounding box center [755, 171] width 486 height 86
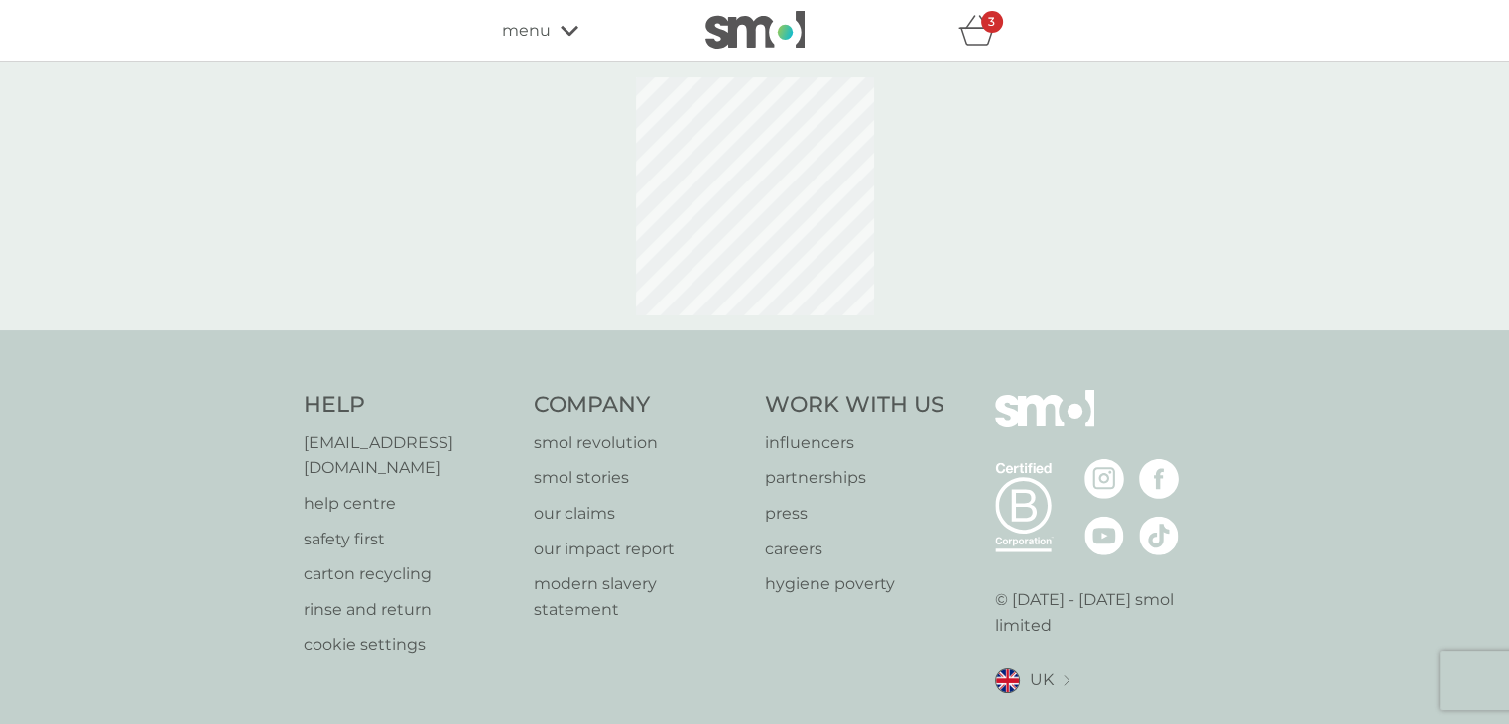
select select "63"
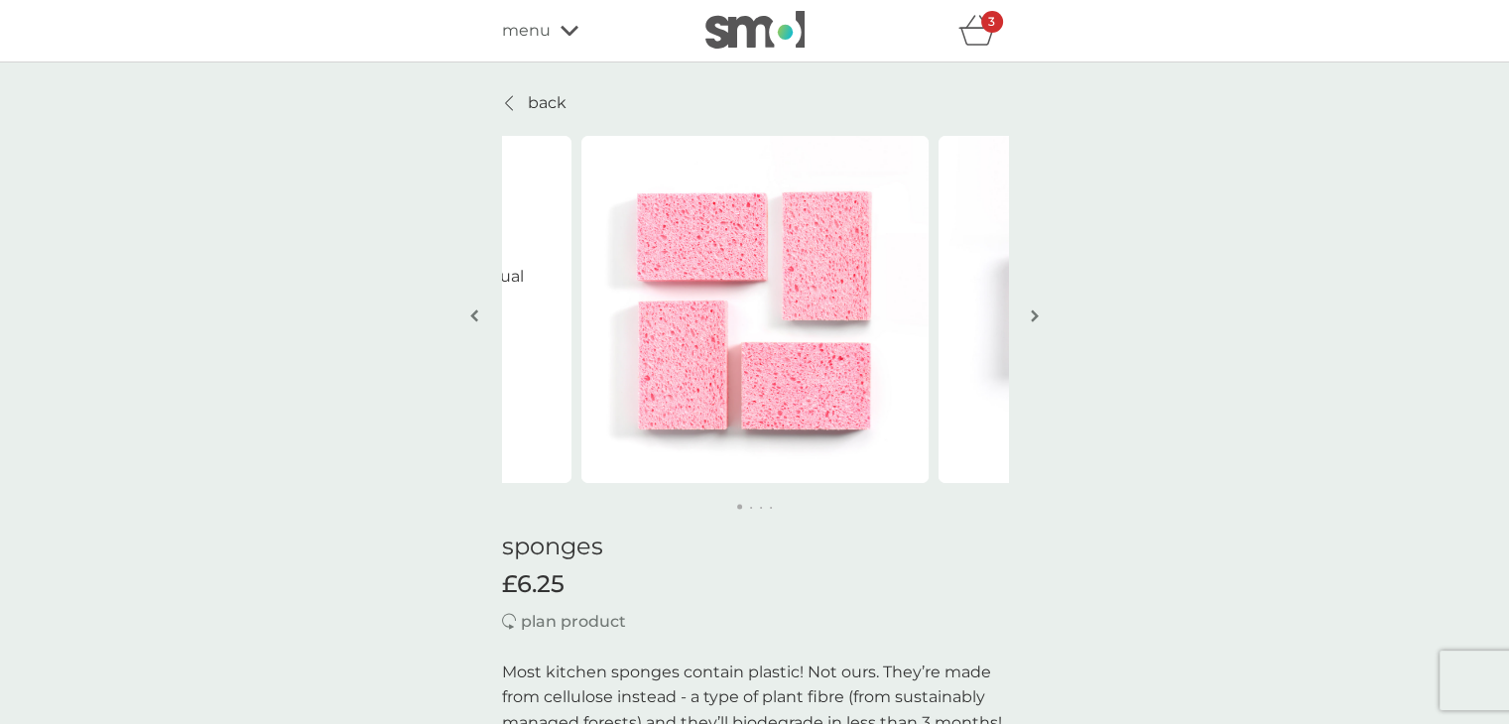
click at [1035, 307] on button "button" at bounding box center [1035, 317] width 15 height 99
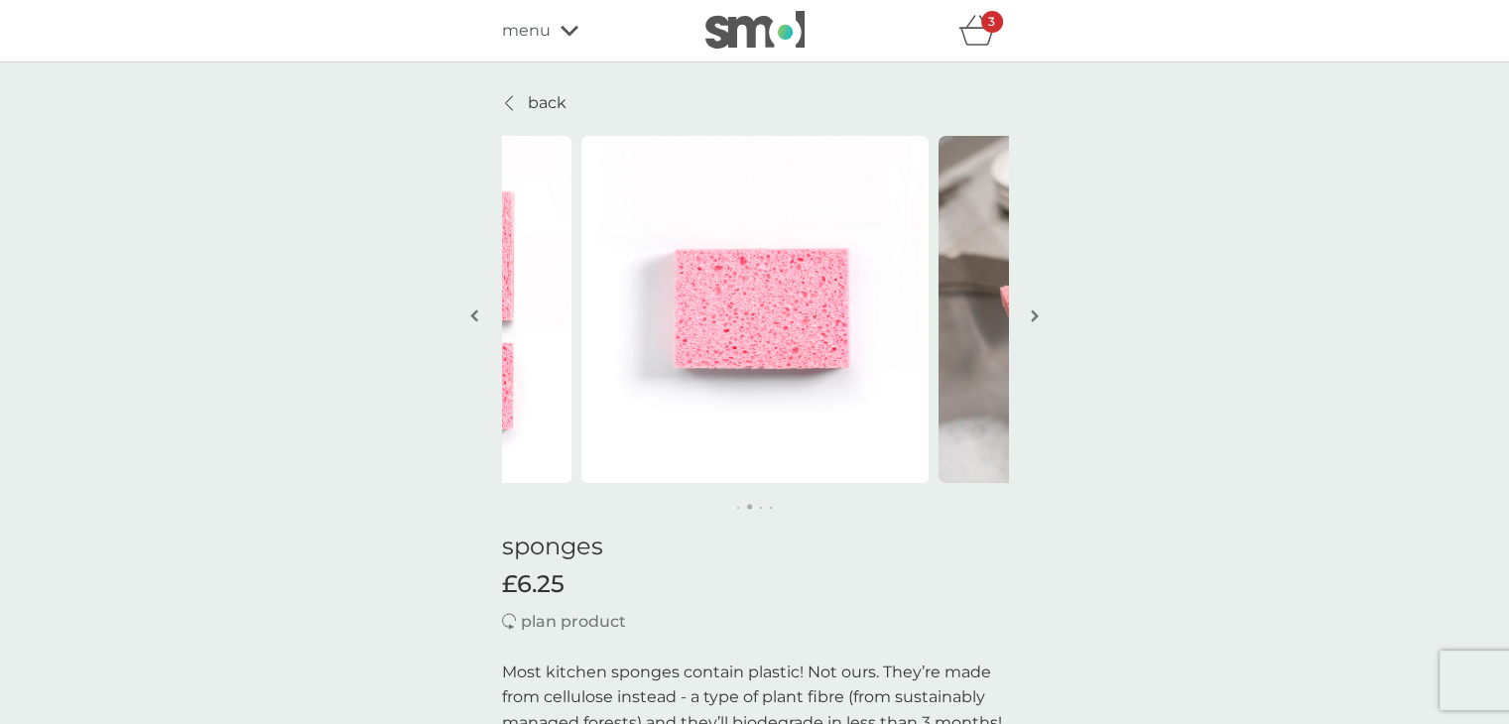
click at [1035, 307] on button "button" at bounding box center [1035, 317] width 15 height 99
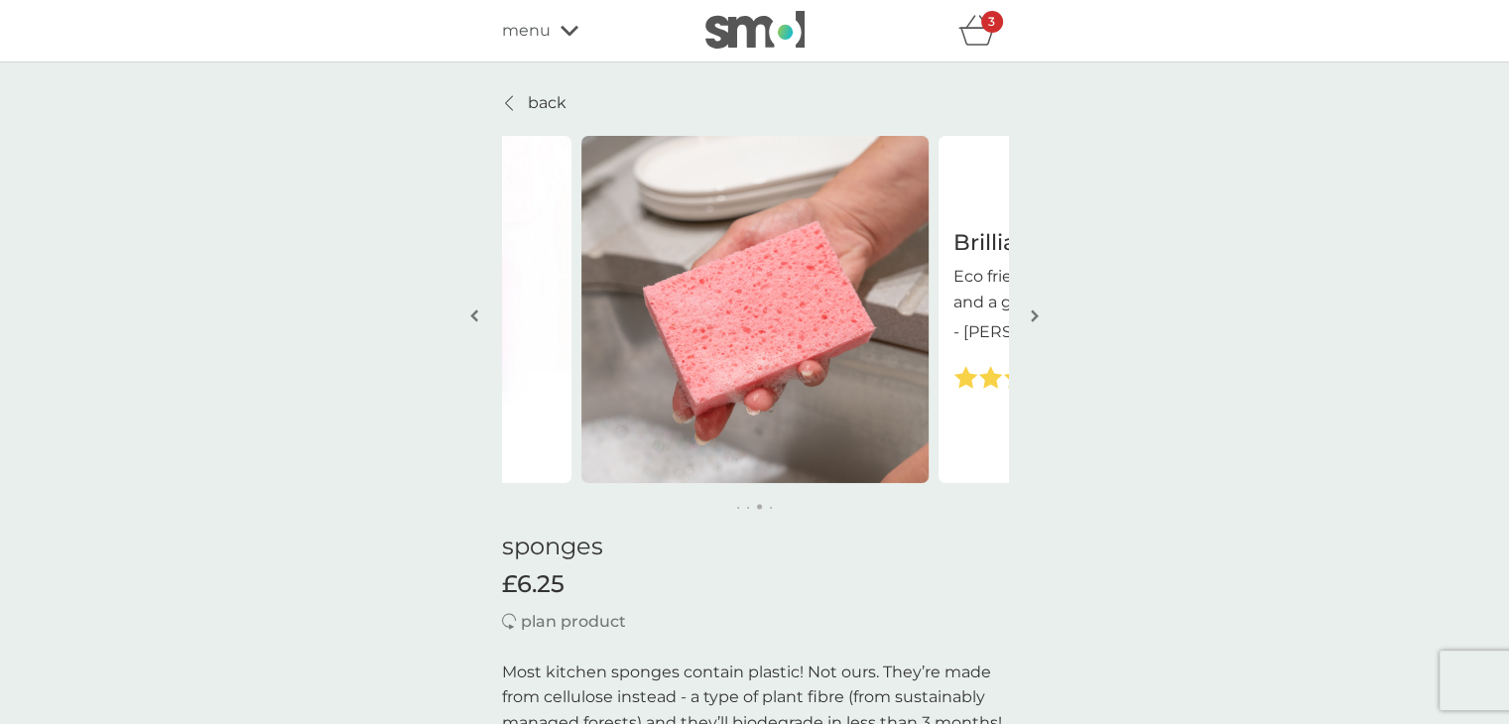
click at [1035, 307] on button "button" at bounding box center [1035, 317] width 15 height 99
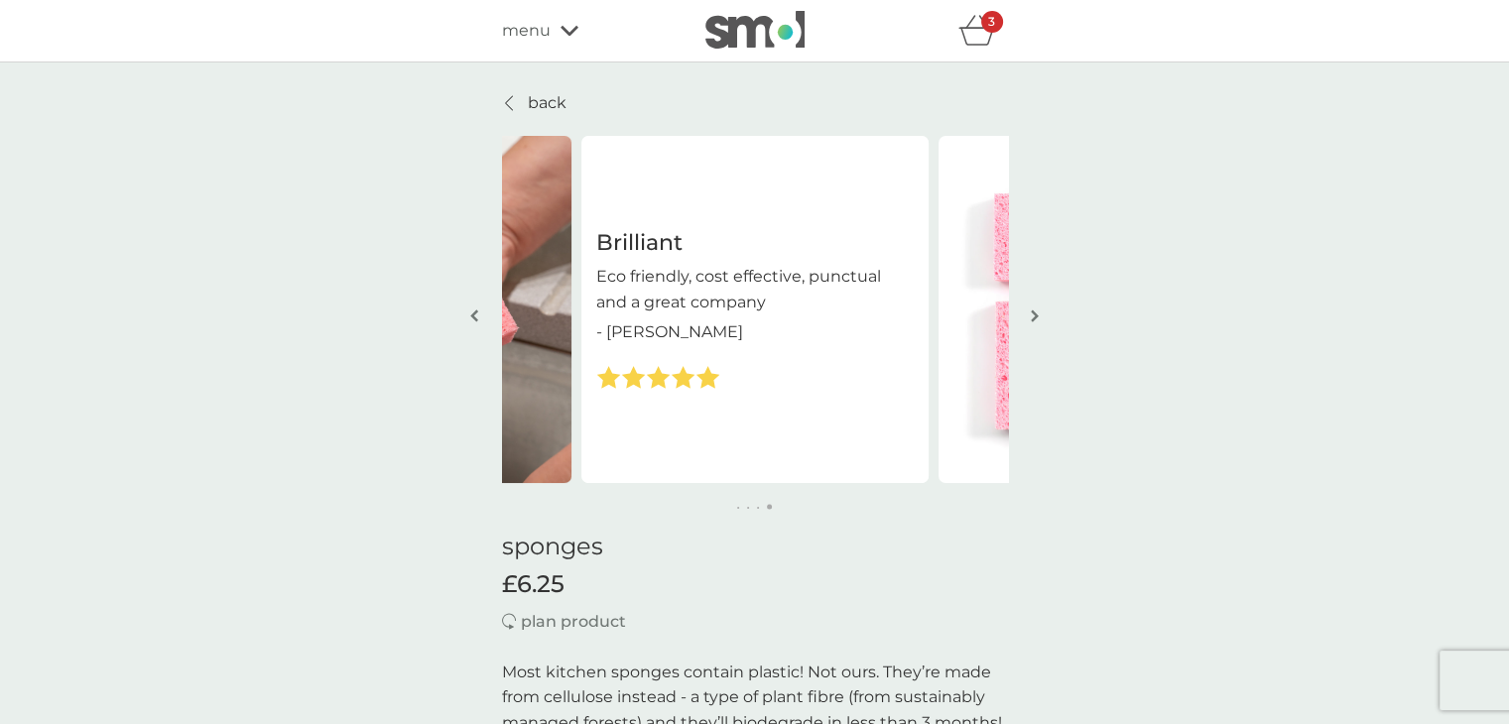
click at [1035, 307] on button "button" at bounding box center [1035, 317] width 15 height 99
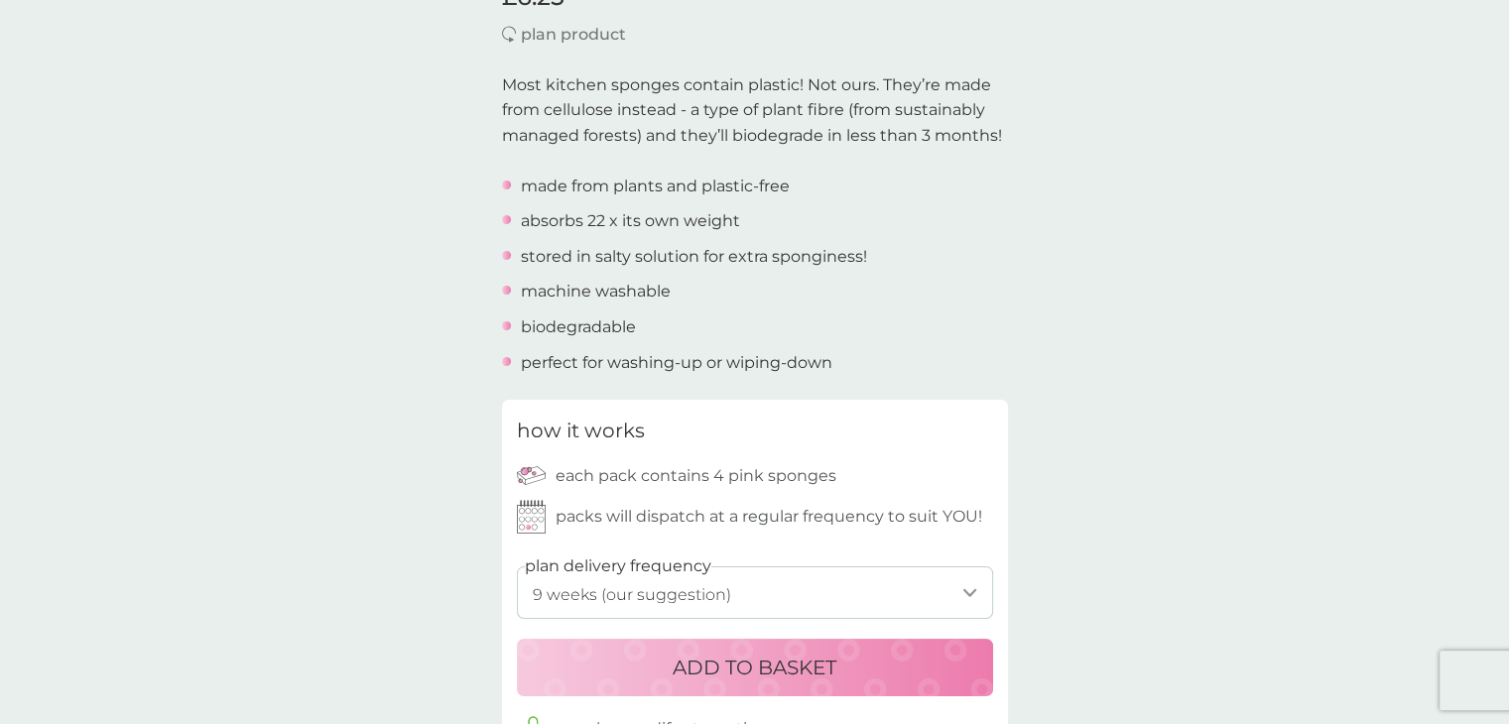
scroll to position [588, 0]
click at [977, 586] on select "1 week 2 weeks 3 weeks 4 weeks 5 weeks 6 weeks 7 weeks 8 weeks 9 weeks (our sug…" at bounding box center [755, 593] width 476 height 53
click at [1139, 439] on div "back Brilliant Eco friendly, cost effective, punctual and a great company - [PE…" at bounding box center [754, 658] width 1509 height 2310
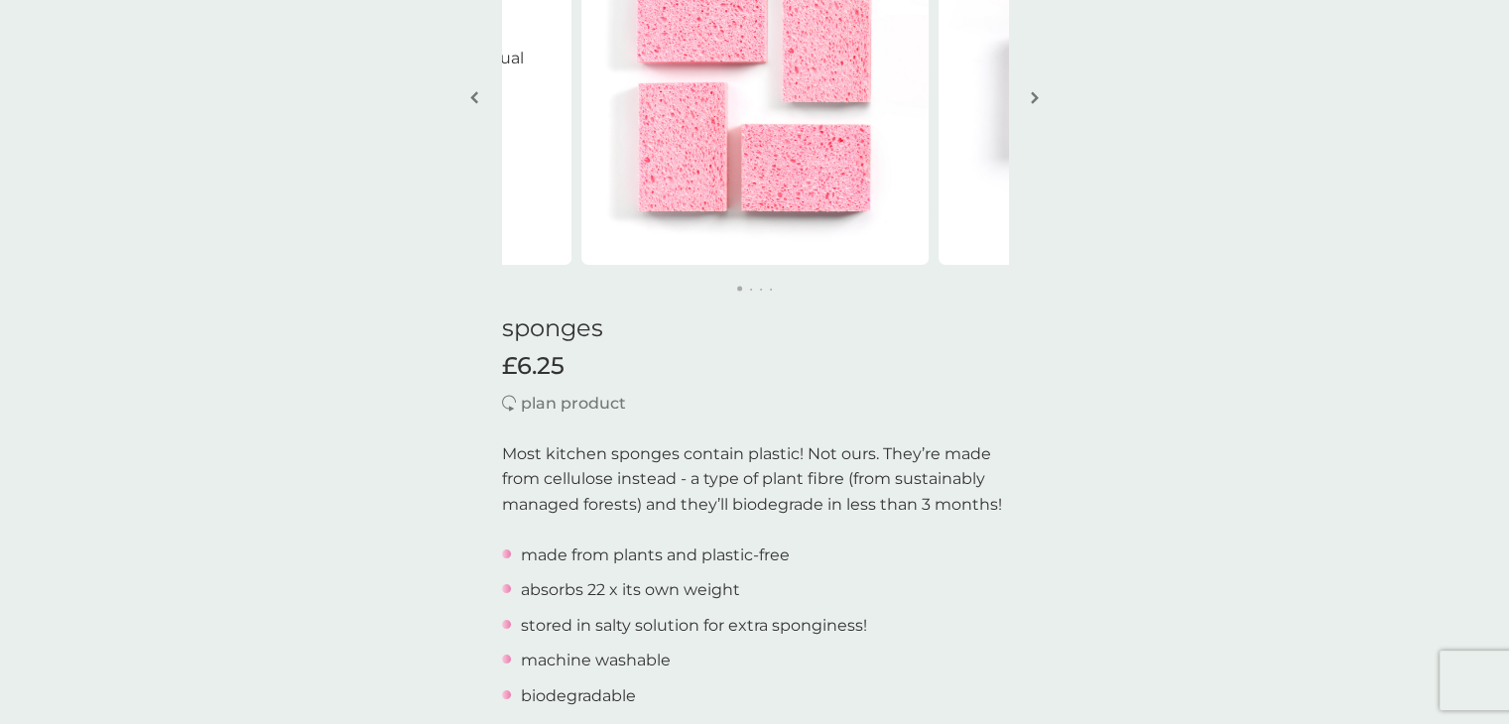
scroll to position [0, 0]
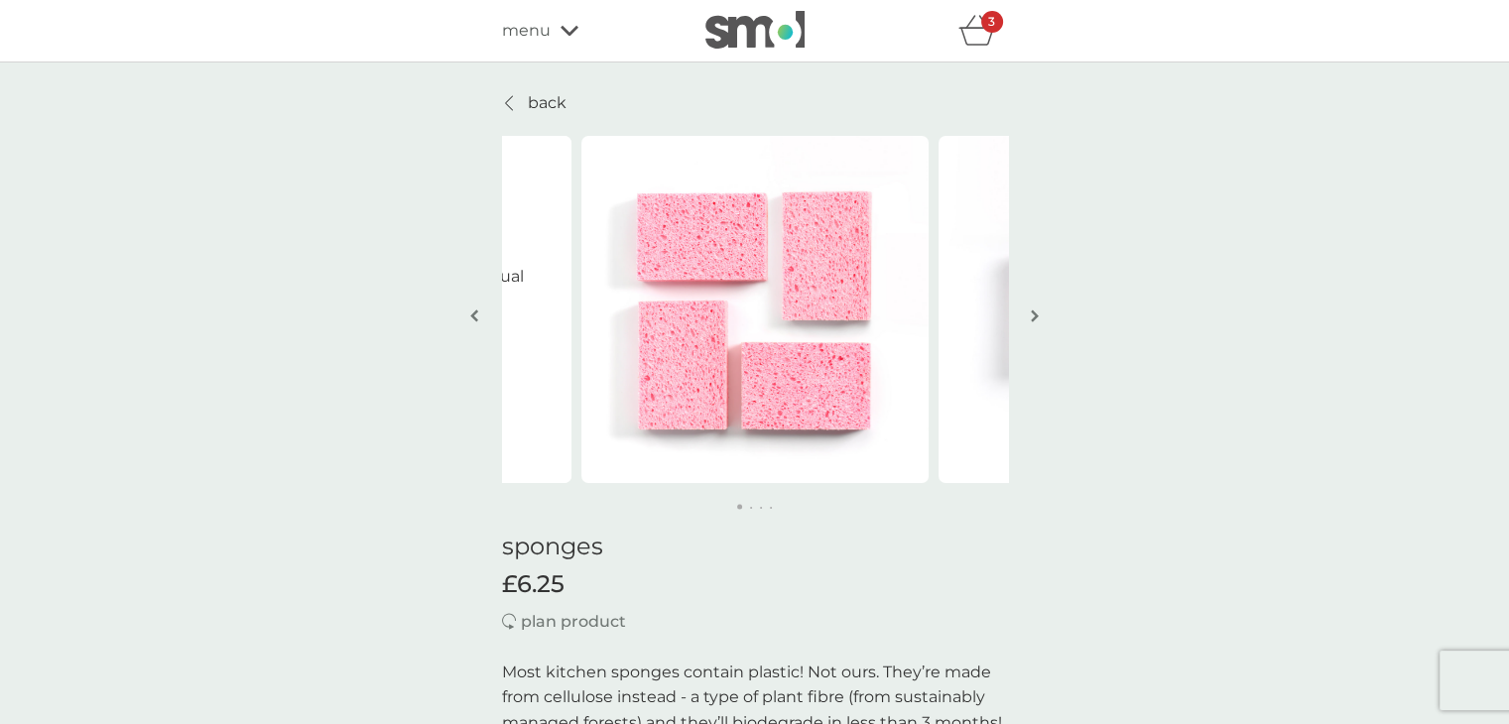
click at [985, 31] on div "3" at bounding box center [992, 22] width 22 height 22
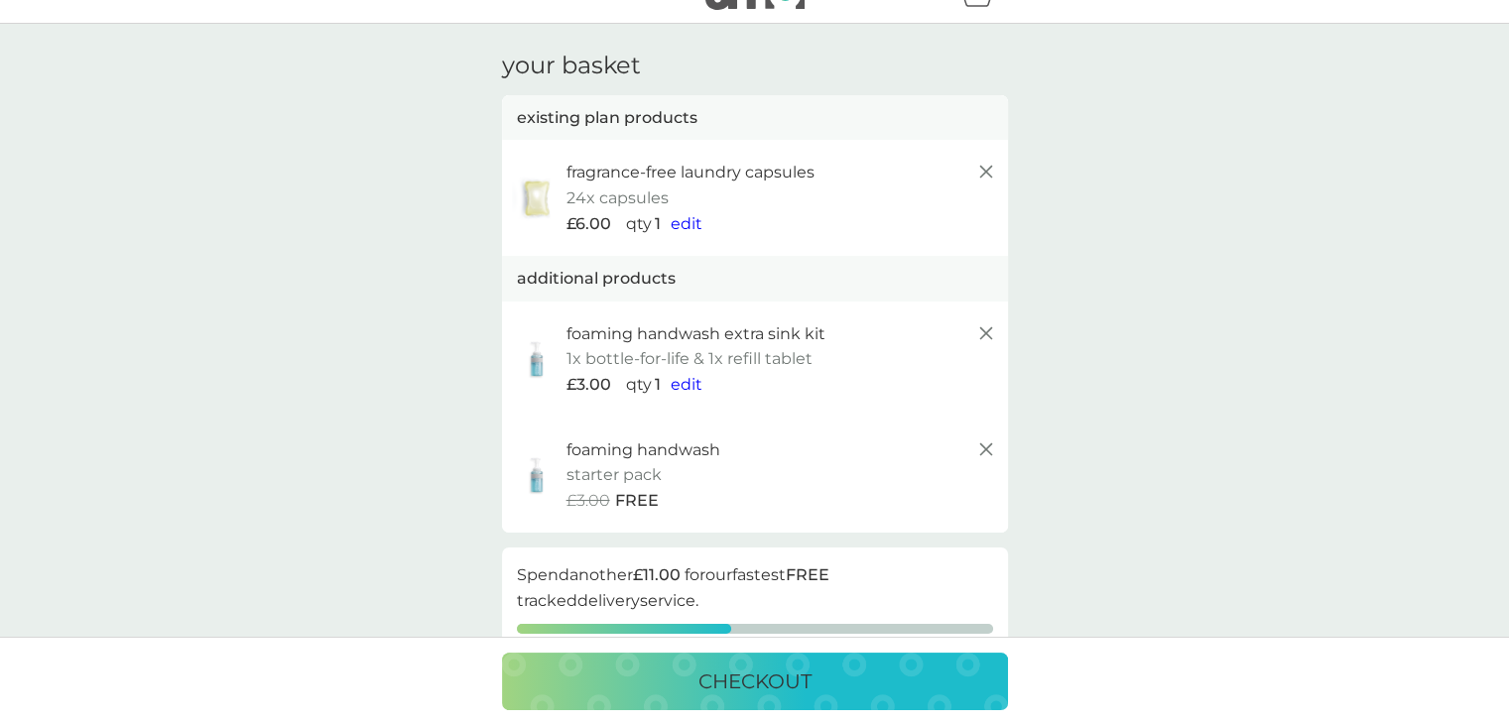
scroll to position [40, 0]
click at [988, 327] on icon at bounding box center [987, 333] width 24 height 24
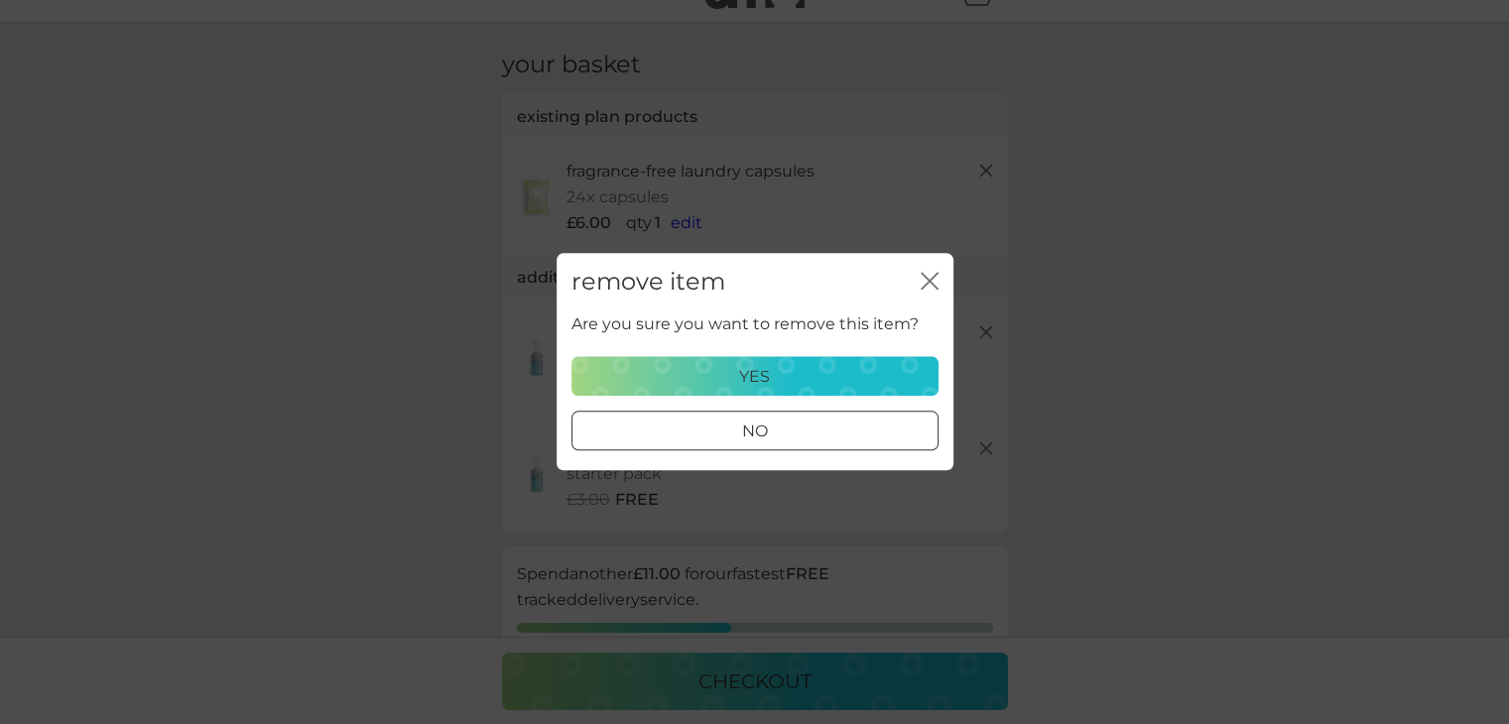
click at [838, 370] on div "yes" at bounding box center [755, 377] width 341 height 26
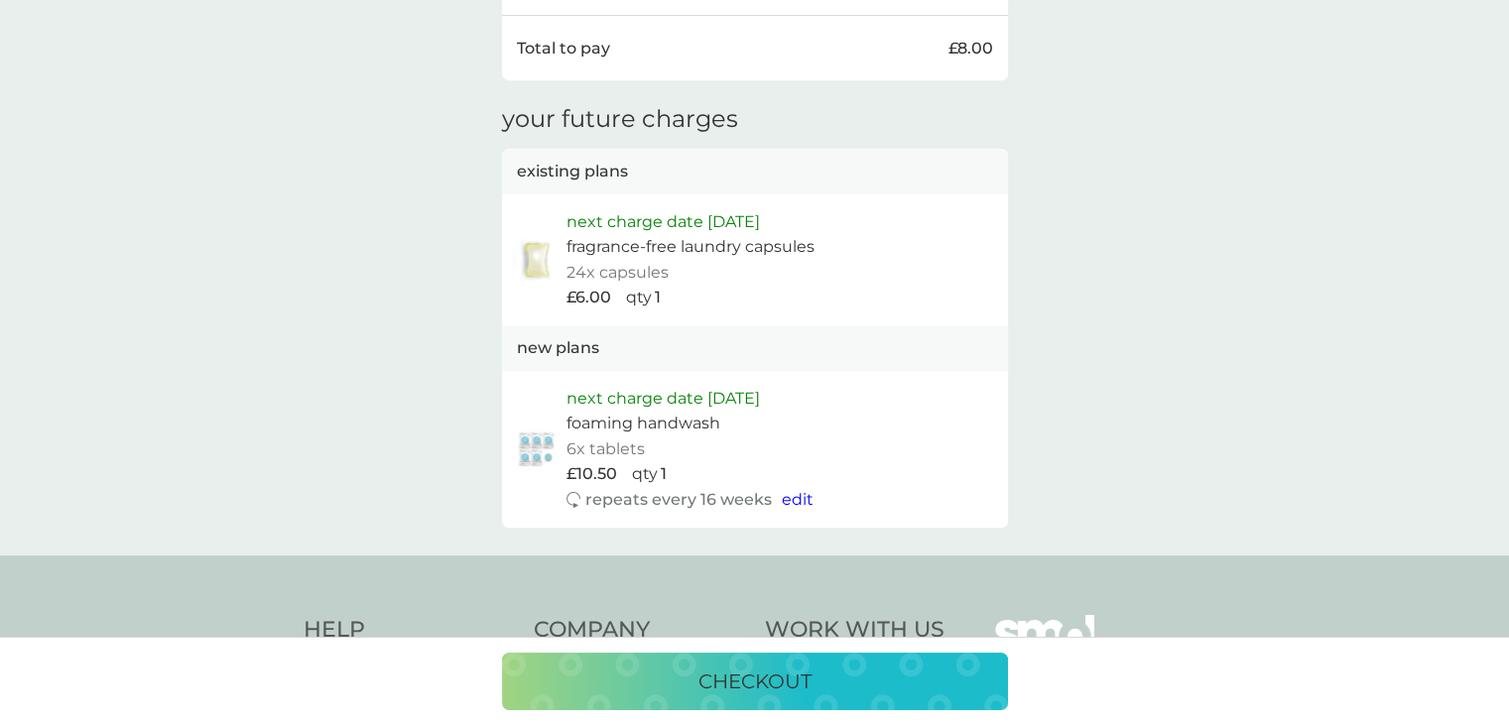
scroll to position [925, 0]
click at [804, 671] on p "checkout" at bounding box center [755, 682] width 113 height 32
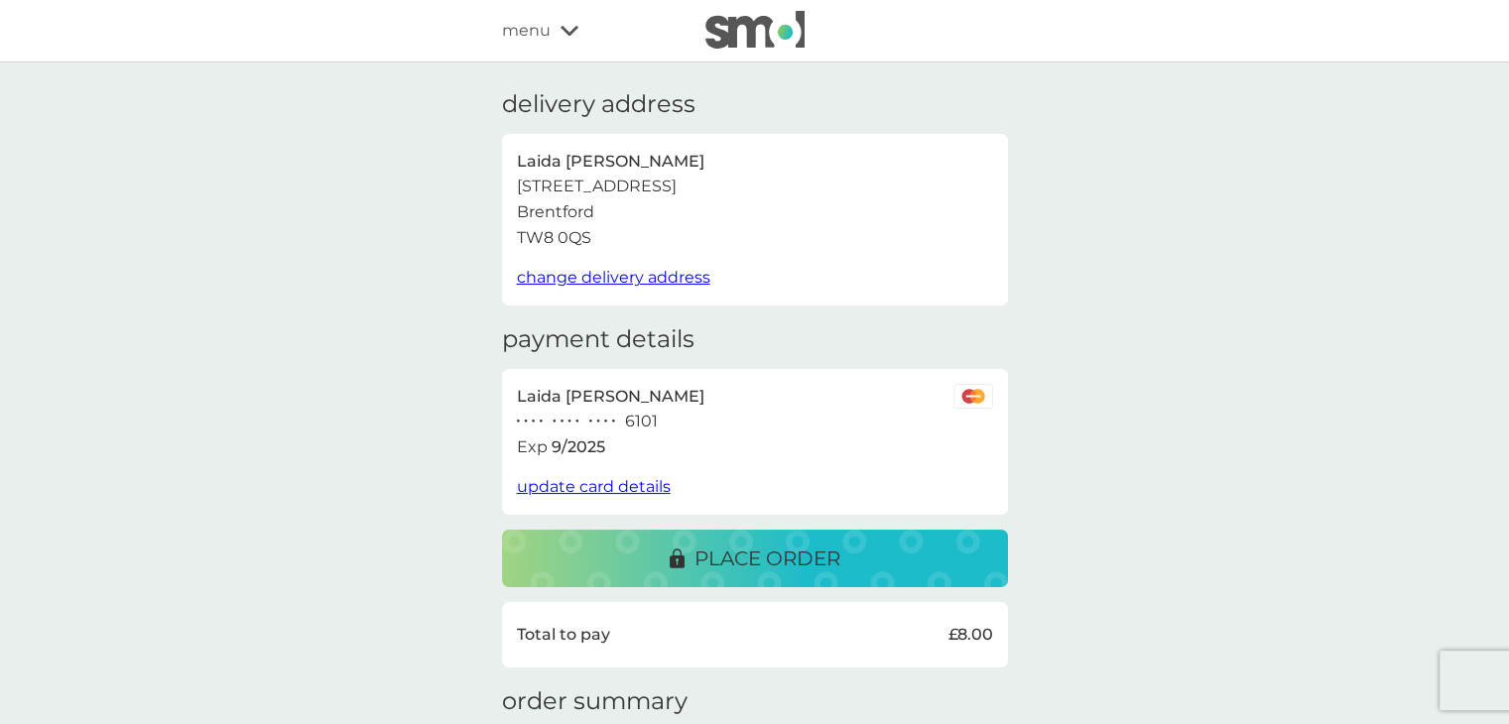
click at [751, 569] on p "place order" at bounding box center [768, 559] width 146 height 32
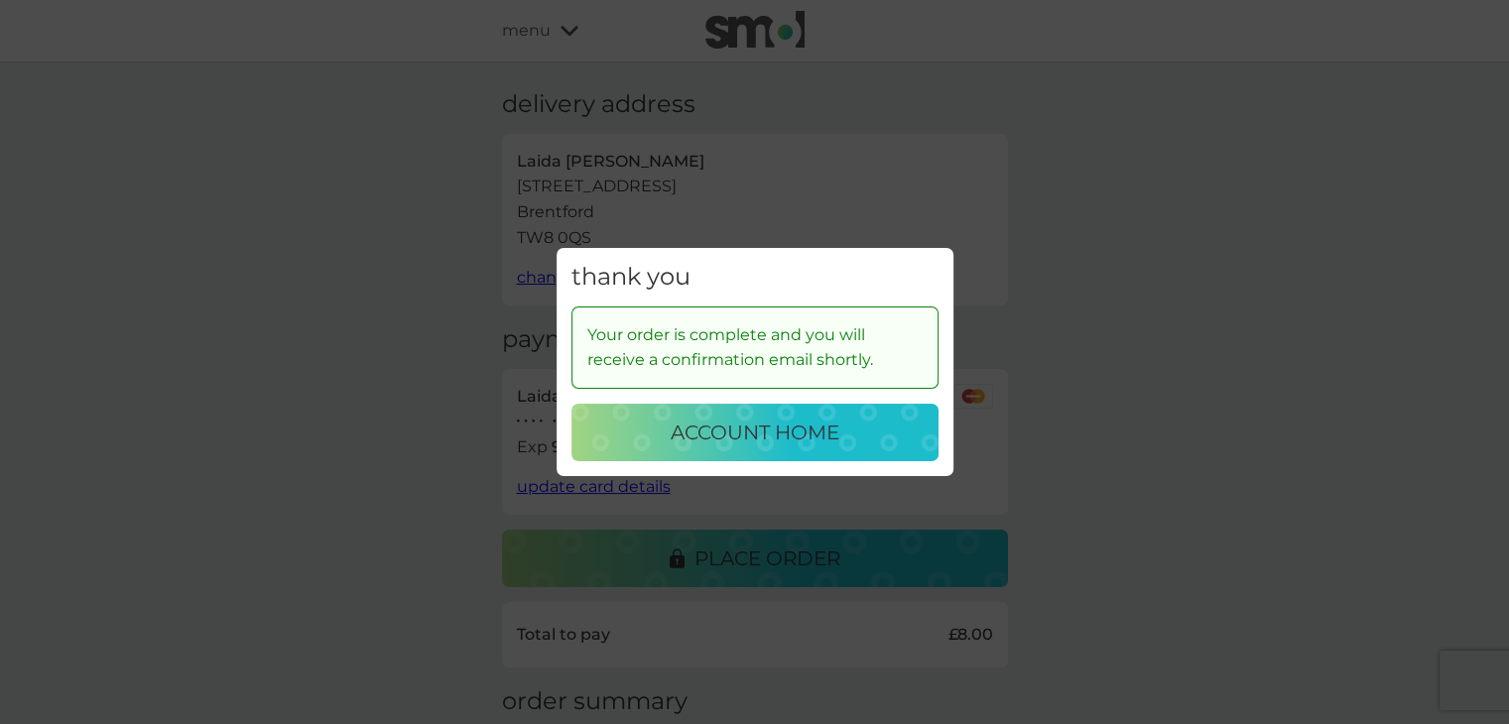
click at [797, 431] on p "account home" at bounding box center [755, 433] width 169 height 32
